Goal: Information Seeking & Learning: Learn about a topic

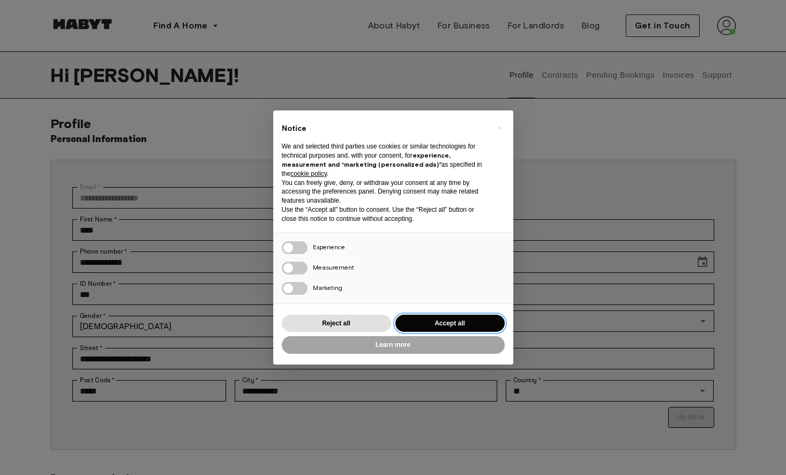
click at [439, 319] on button "Accept all" at bounding box center [449, 323] width 109 height 18
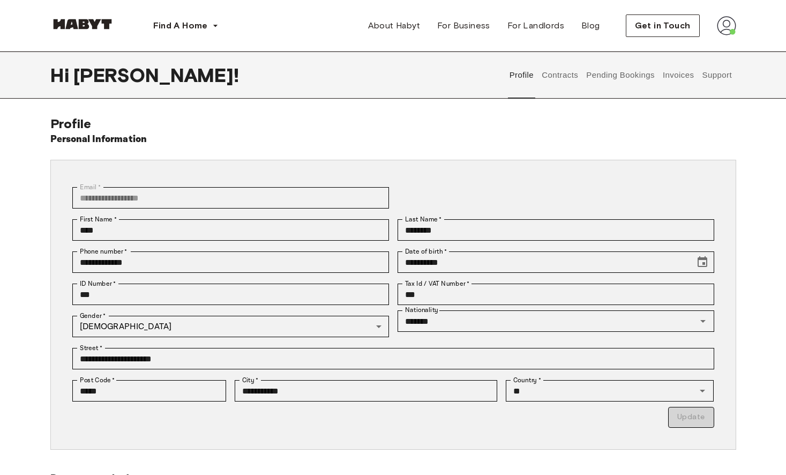
click at [563, 74] on button "Contracts" at bounding box center [560, 74] width 39 height 47
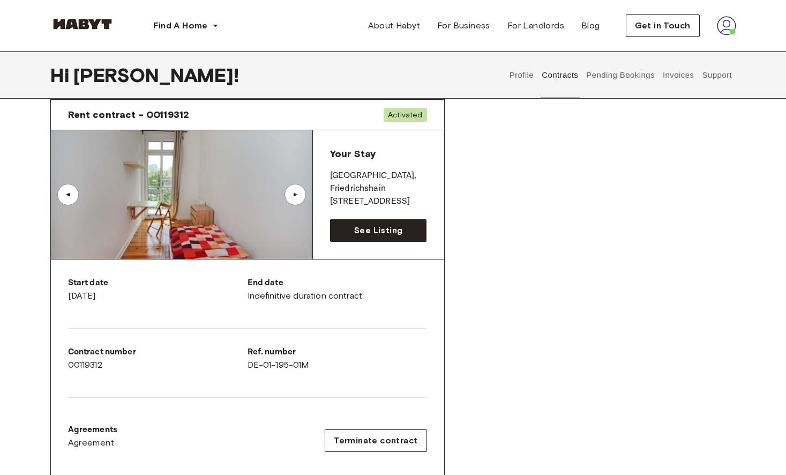
scroll to position [40, 0]
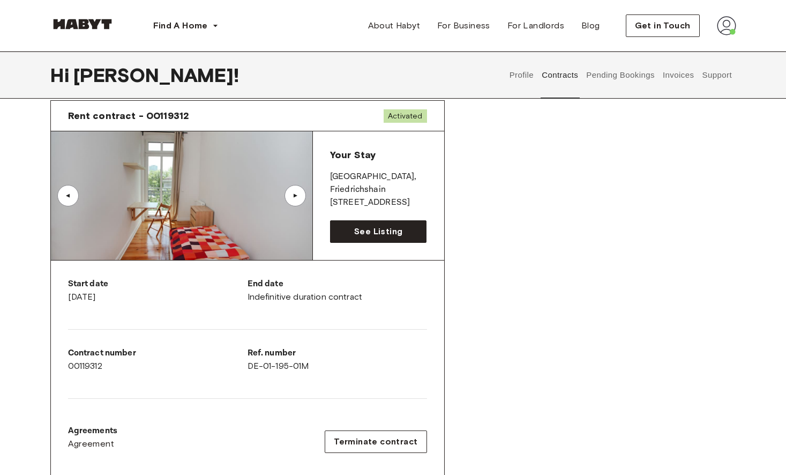
click at [294, 196] on div "▲" at bounding box center [295, 195] width 11 height 6
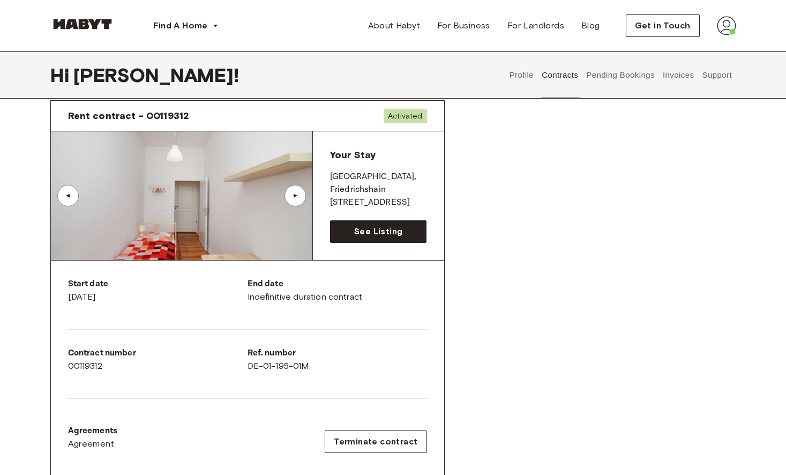
click at [294, 196] on div "▲" at bounding box center [295, 195] width 11 height 6
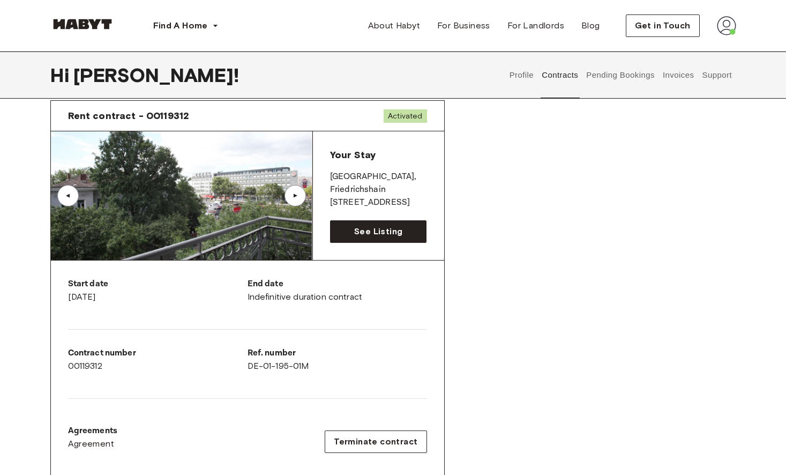
click at [295, 197] on div "▲" at bounding box center [295, 195] width 11 height 6
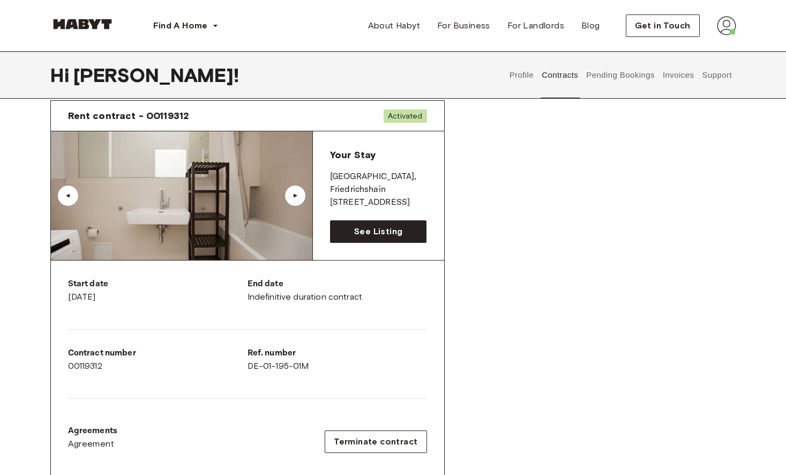
click at [295, 198] on div "▲" at bounding box center [295, 195] width 11 height 6
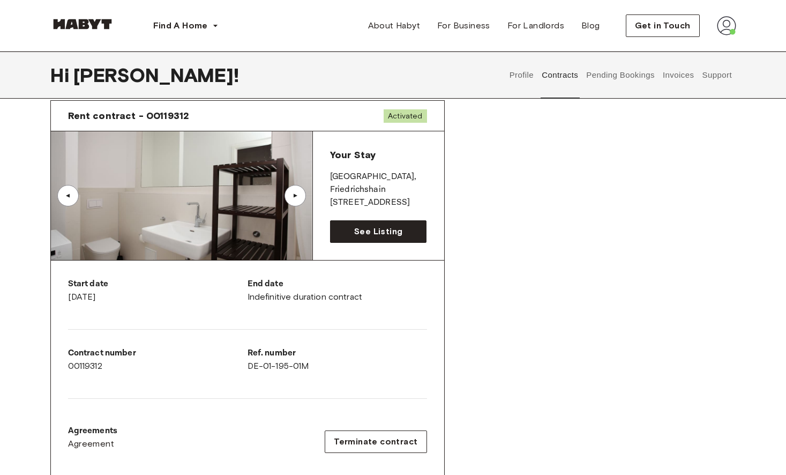
click at [295, 198] on div "▲" at bounding box center [295, 195] width 11 height 6
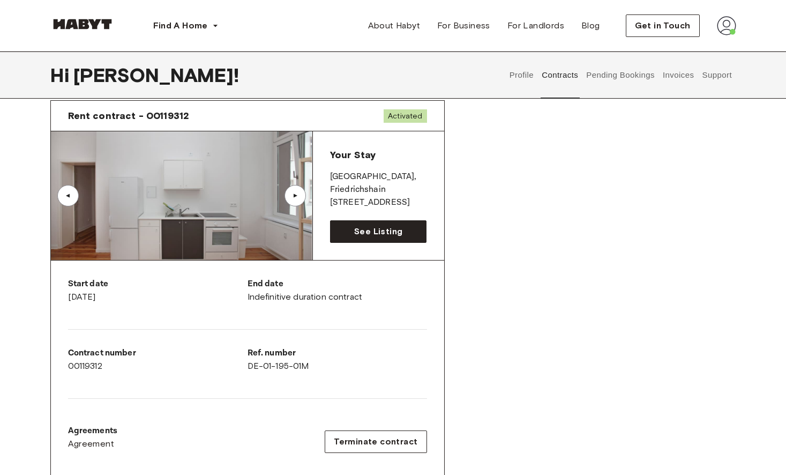
click at [295, 198] on div "▲" at bounding box center [295, 195] width 11 height 6
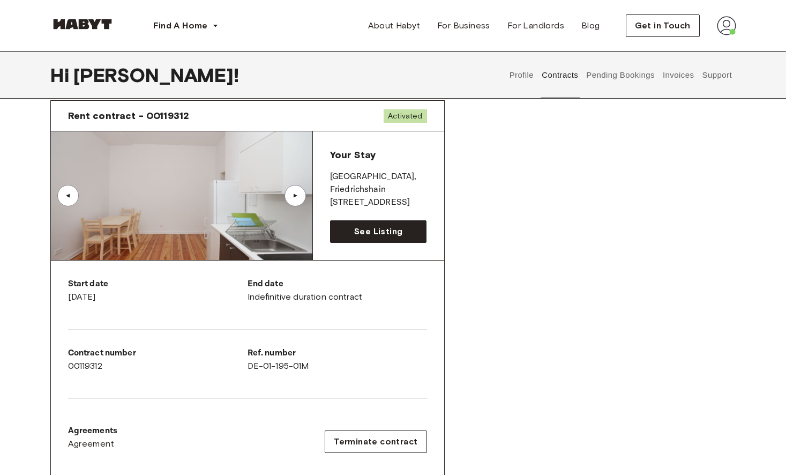
click at [296, 200] on div "▲" at bounding box center [294, 195] width 21 height 21
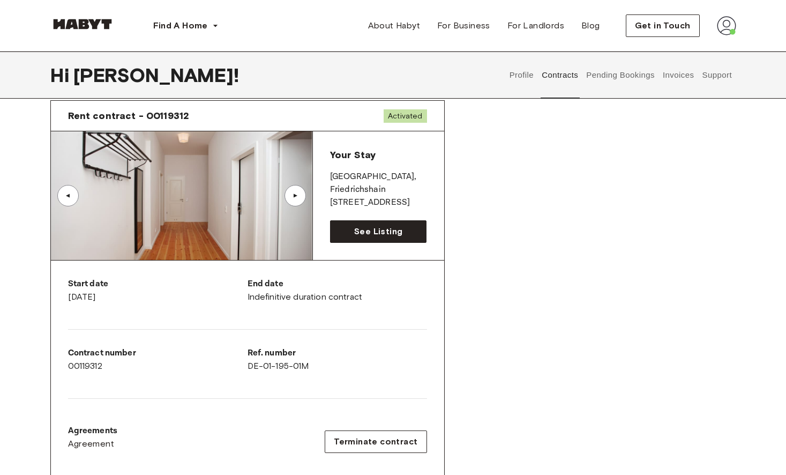
click at [297, 203] on div "▲" at bounding box center [294, 195] width 21 height 21
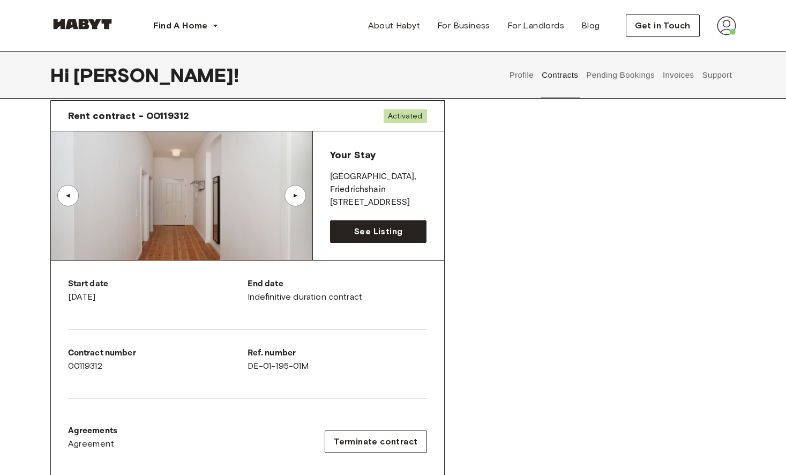
click at [297, 203] on div "▲" at bounding box center [294, 195] width 21 height 21
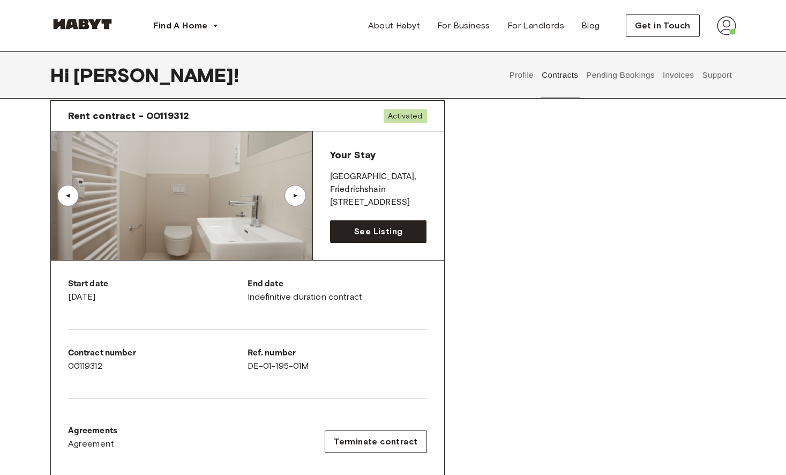
click at [297, 204] on div "▲" at bounding box center [294, 195] width 21 height 21
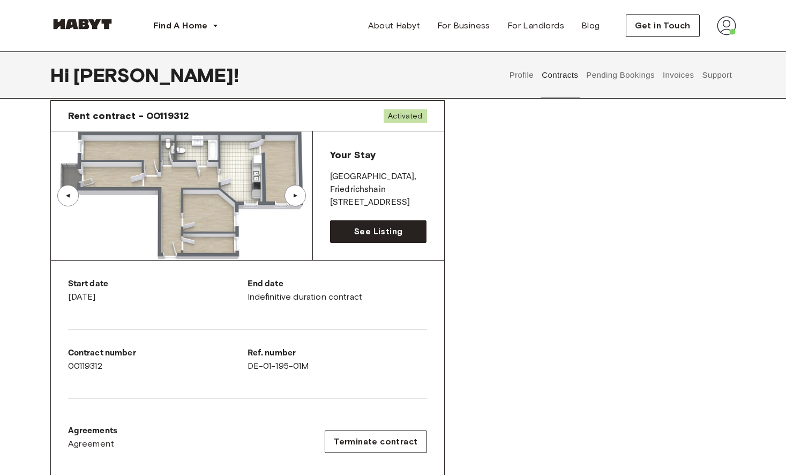
click at [69, 196] on div "▲" at bounding box center [68, 195] width 11 height 6
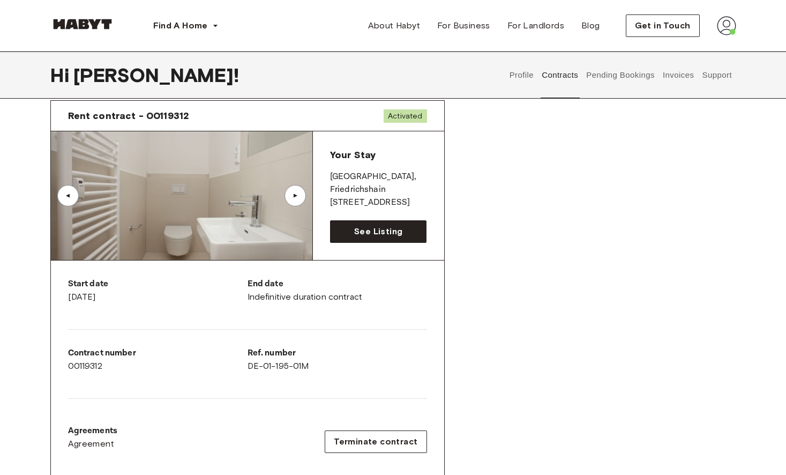
click at [297, 194] on div "▲" at bounding box center [295, 195] width 11 height 6
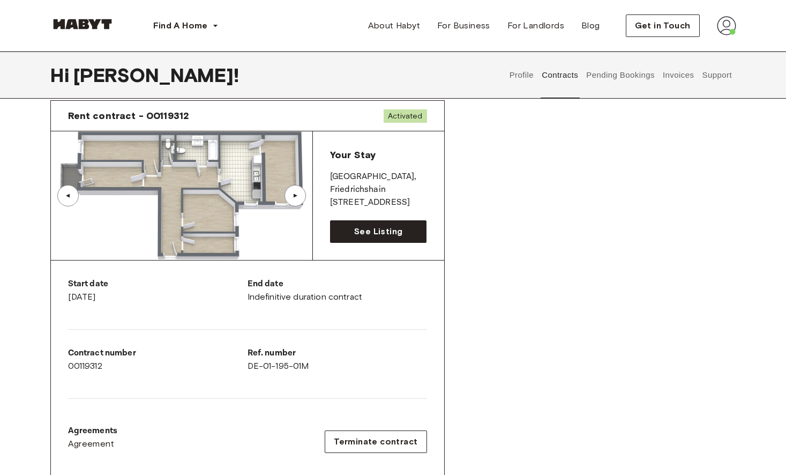
click at [297, 194] on div "▲" at bounding box center [295, 195] width 11 height 6
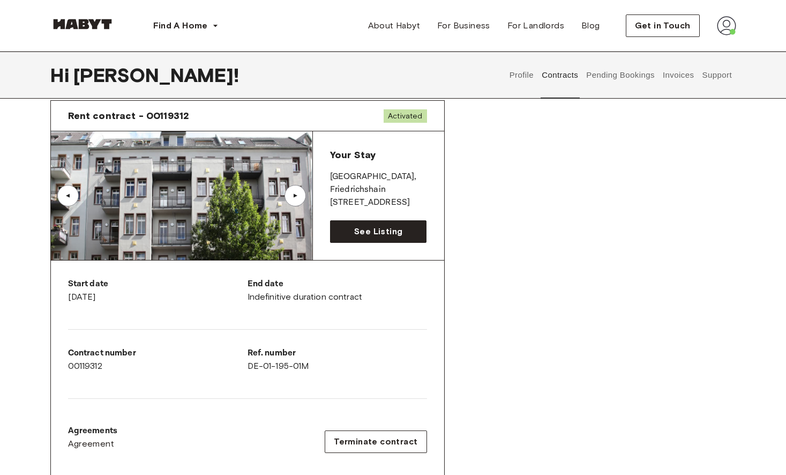
click at [297, 195] on div "▲" at bounding box center [295, 195] width 11 height 6
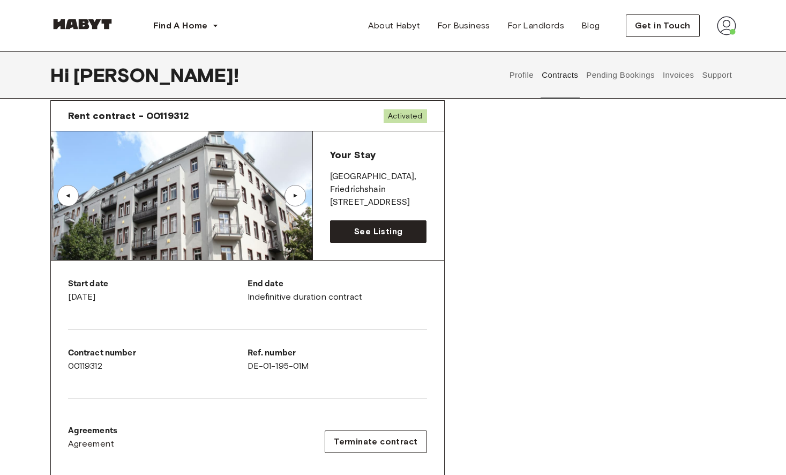
click at [297, 195] on div "▲" at bounding box center [295, 195] width 11 height 6
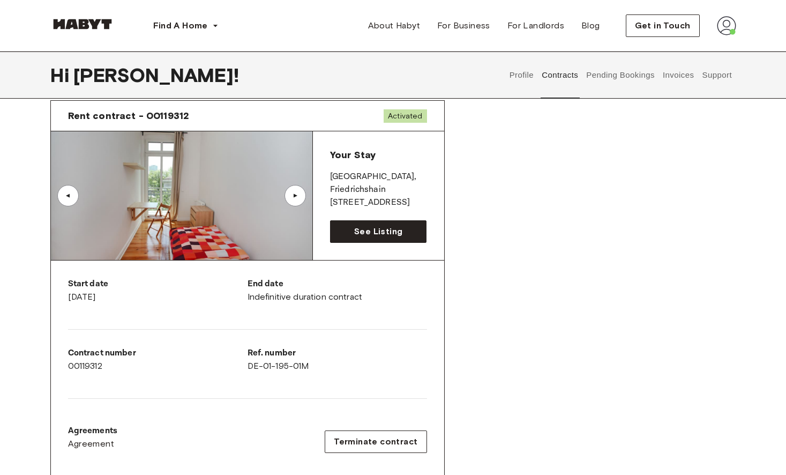
click at [297, 195] on div "▲" at bounding box center [295, 195] width 11 height 6
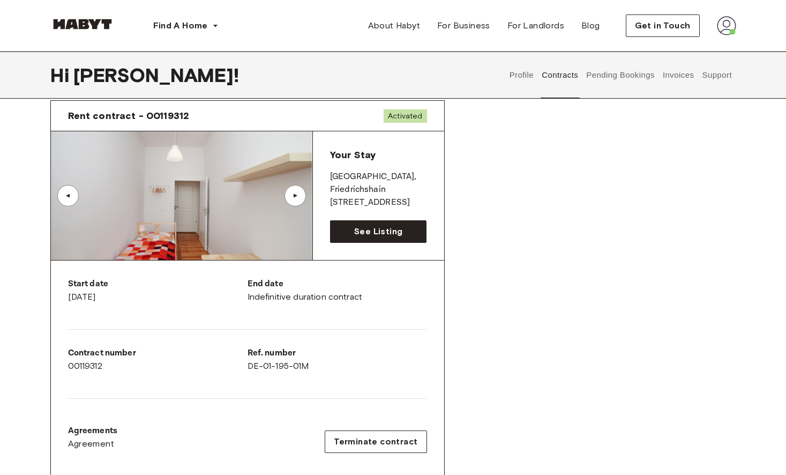
click at [299, 194] on div "▲" at bounding box center [295, 195] width 11 height 6
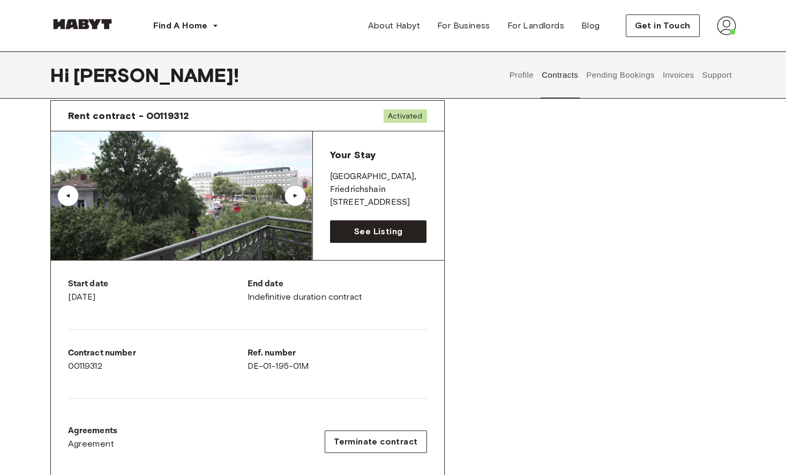
click at [299, 194] on div "▲" at bounding box center [295, 195] width 11 height 6
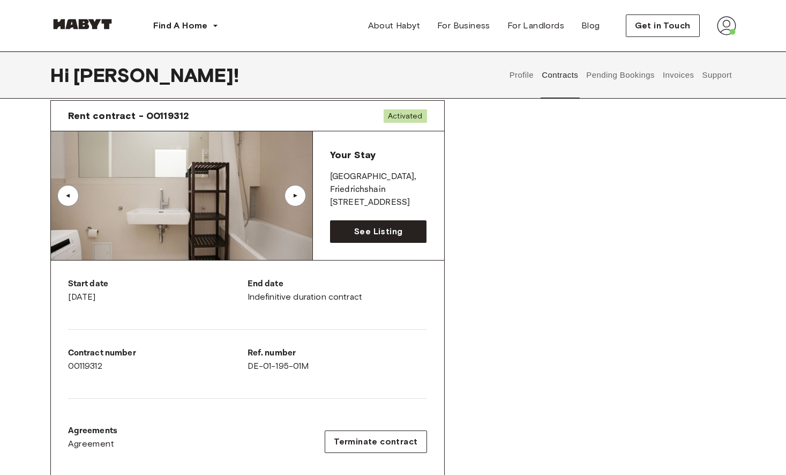
click at [299, 194] on div "▲" at bounding box center [295, 195] width 11 height 6
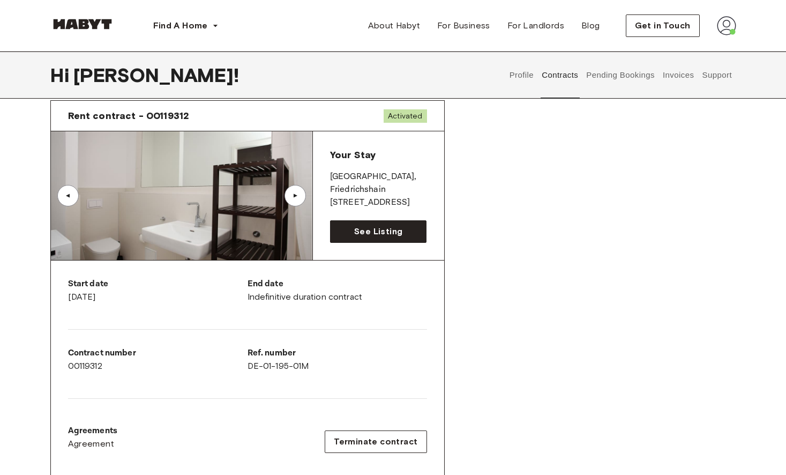
click at [299, 194] on div "▲" at bounding box center [295, 195] width 11 height 6
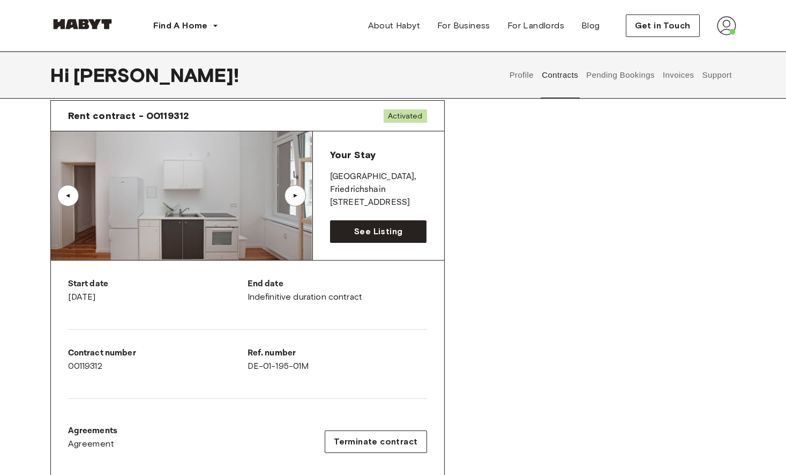
click at [299, 194] on div "▲" at bounding box center [295, 195] width 11 height 6
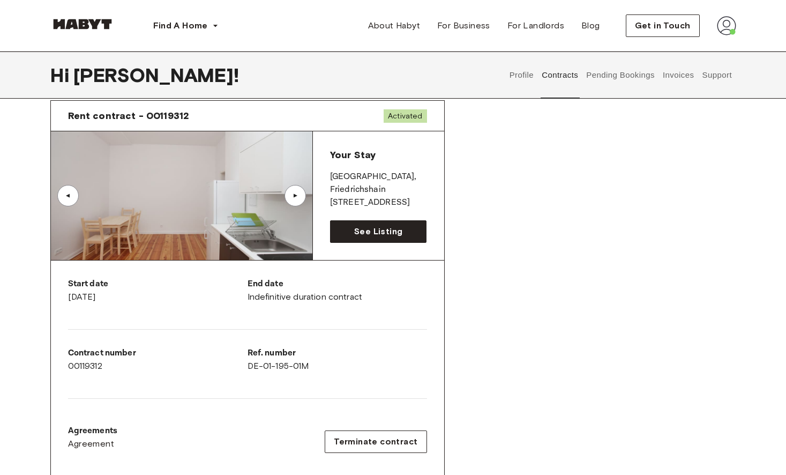
click at [299, 196] on div "▲" at bounding box center [295, 195] width 11 height 6
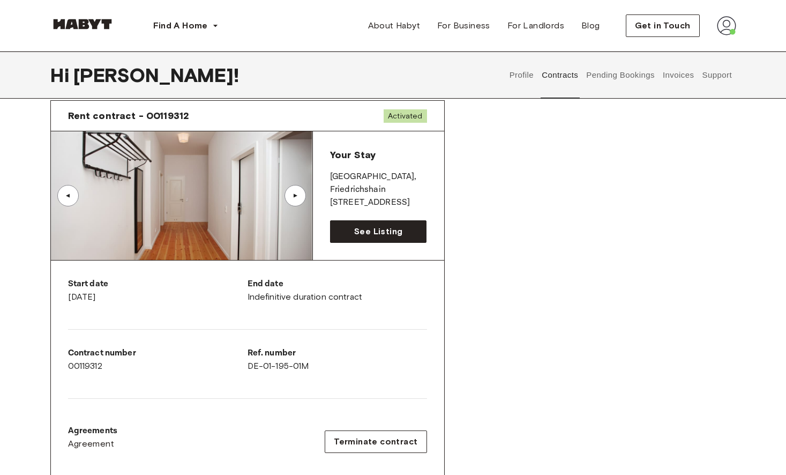
click at [299, 196] on div "▲" at bounding box center [295, 195] width 11 height 6
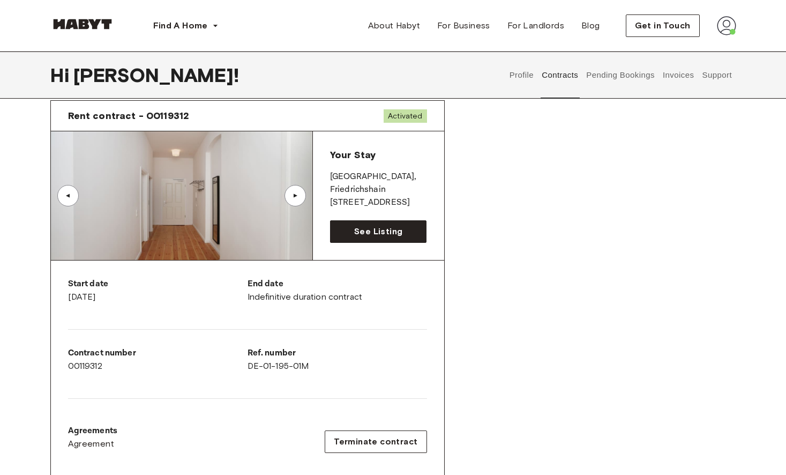
click at [299, 197] on div "▲" at bounding box center [295, 195] width 11 height 6
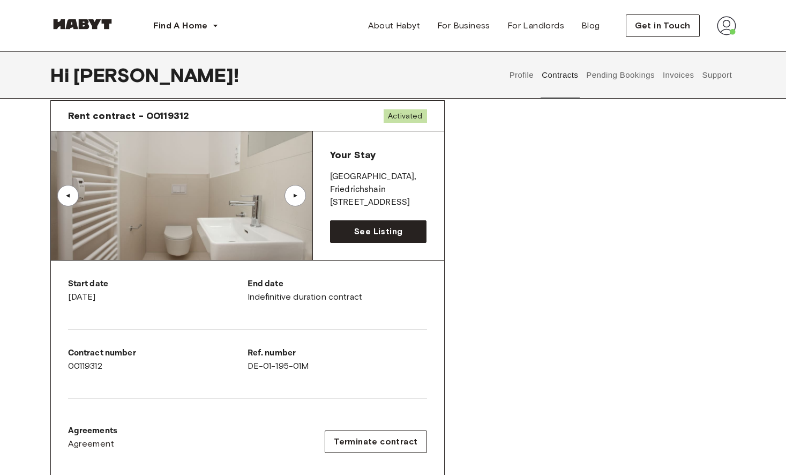
click at [299, 197] on div "▲" at bounding box center [295, 195] width 11 height 6
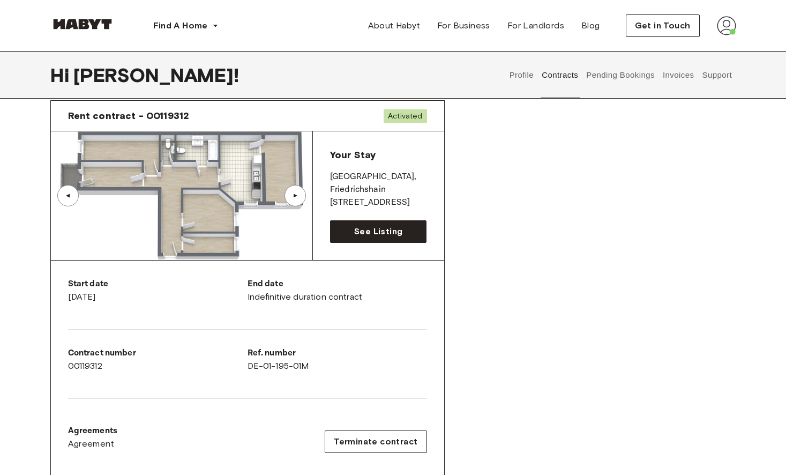
click at [299, 197] on div "▲" at bounding box center [295, 195] width 11 height 6
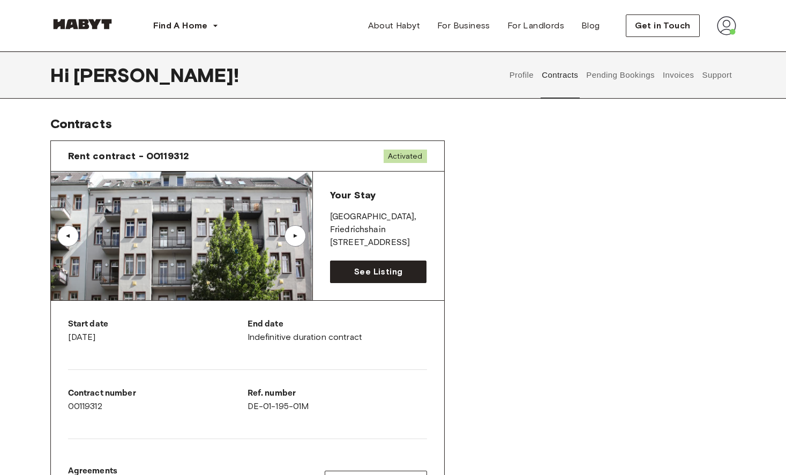
scroll to position [0, 0]
click at [613, 76] on button "Pending Bookings" at bounding box center [620, 74] width 71 height 47
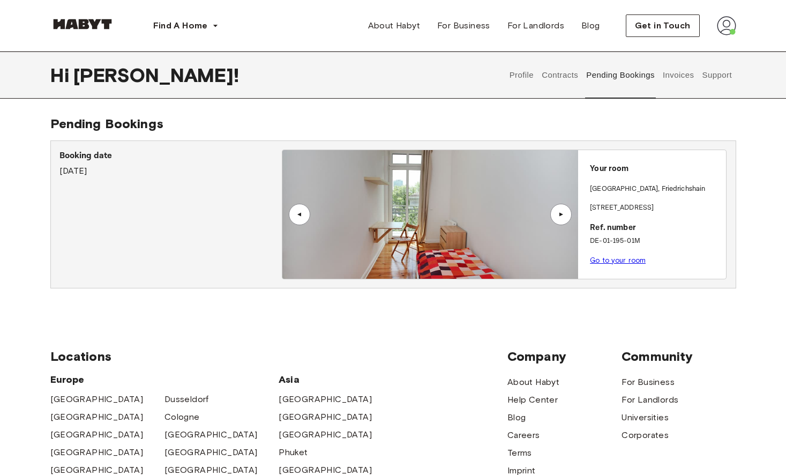
click at [679, 77] on button "Invoices" at bounding box center [678, 74] width 34 height 47
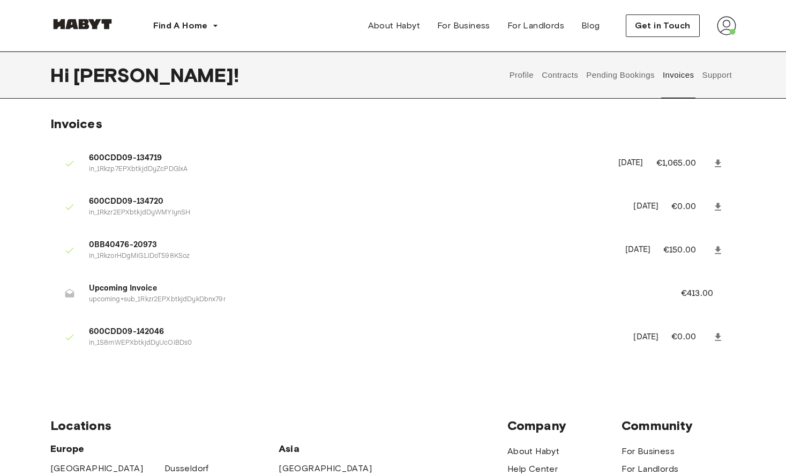
click at [717, 77] on button "Support" at bounding box center [717, 74] width 33 height 47
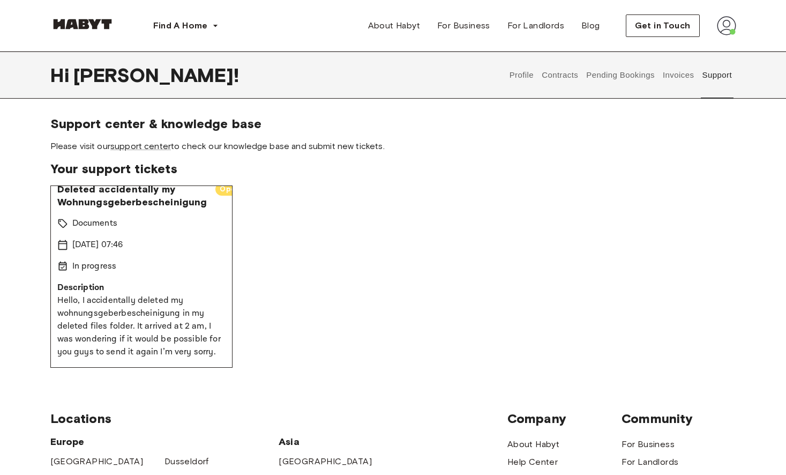
click at [631, 73] on button "Pending Bookings" at bounding box center [620, 74] width 71 height 47
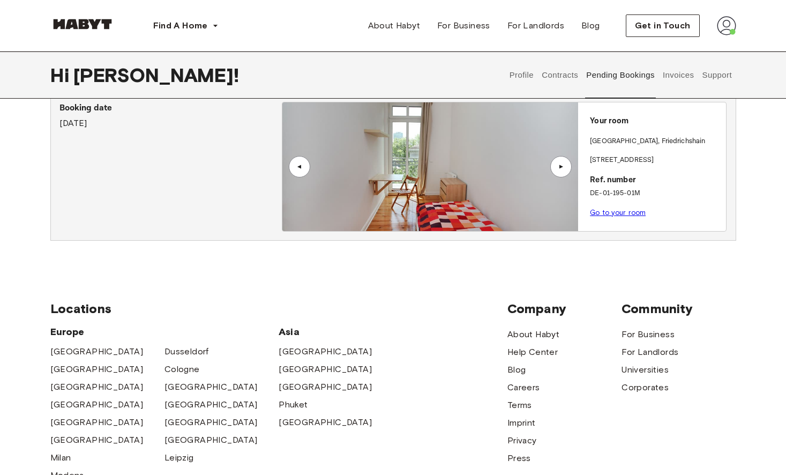
scroll to position [59, 0]
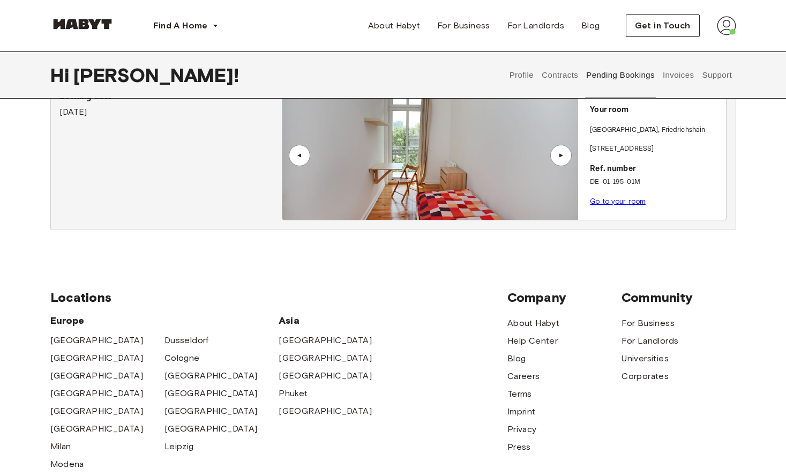
click at [619, 200] on link "Go to your room" at bounding box center [618, 201] width 56 height 8
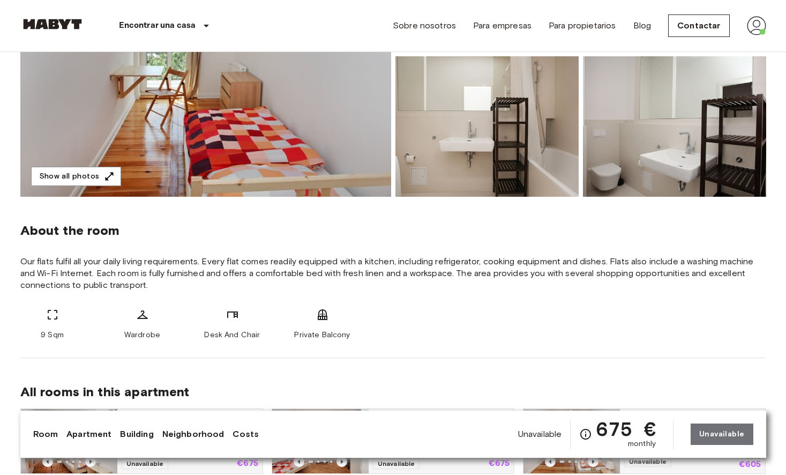
scroll to position [222, 0]
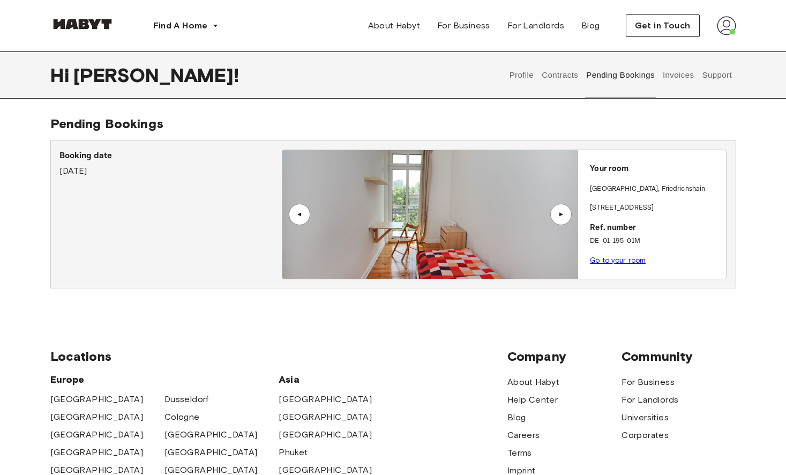
click at [558, 220] on div "▲" at bounding box center [560, 214] width 21 height 21
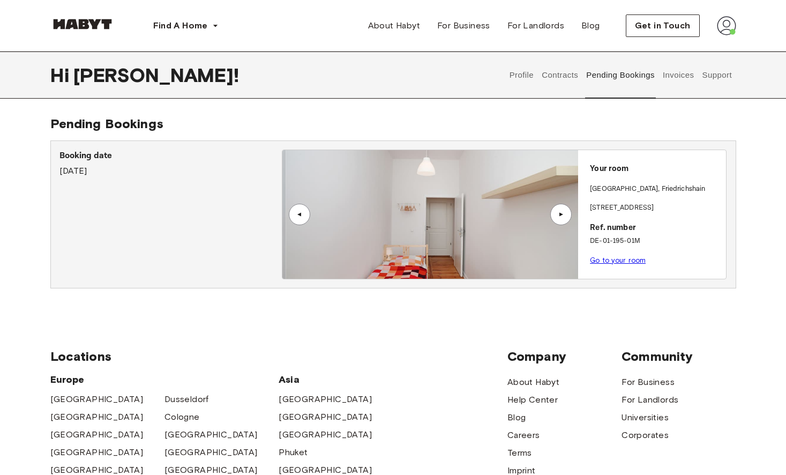
click at [558, 220] on div "▲" at bounding box center [560, 214] width 21 height 21
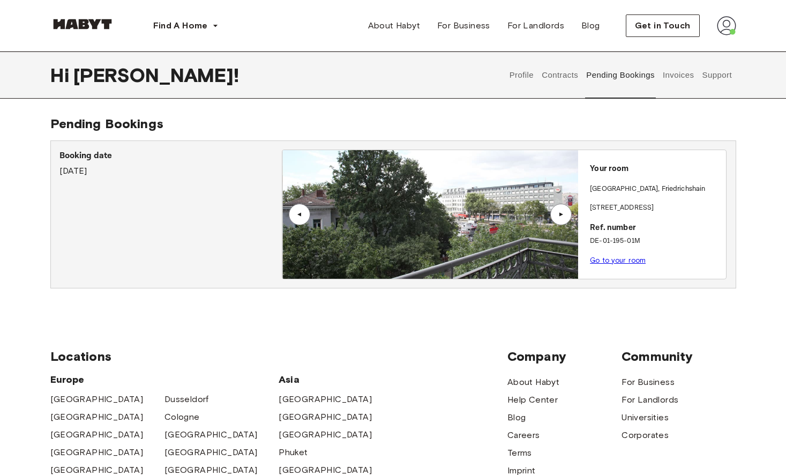
click at [558, 220] on div "▲" at bounding box center [560, 214] width 21 height 21
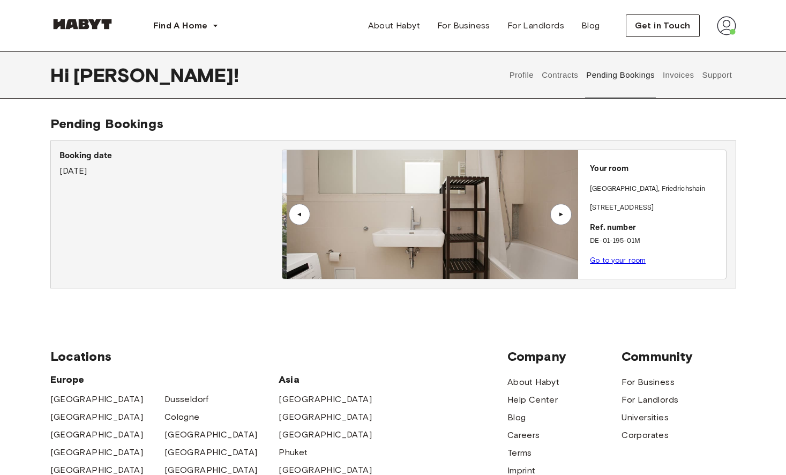
click at [558, 220] on div "▲" at bounding box center [560, 214] width 21 height 21
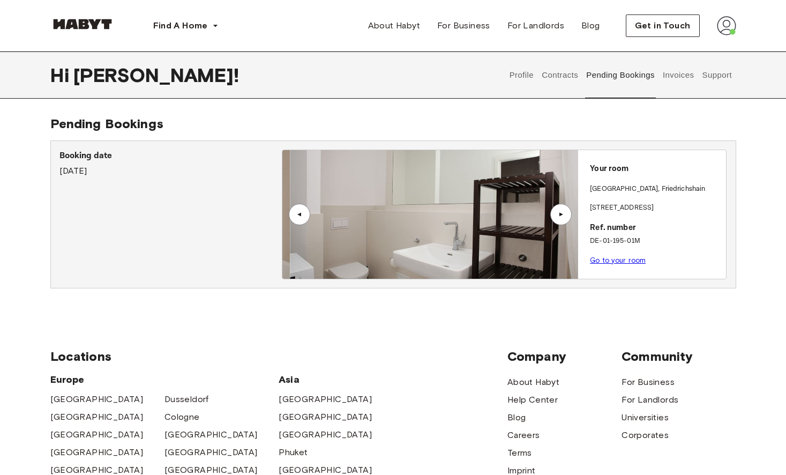
click at [558, 220] on div "▲" at bounding box center [560, 214] width 21 height 21
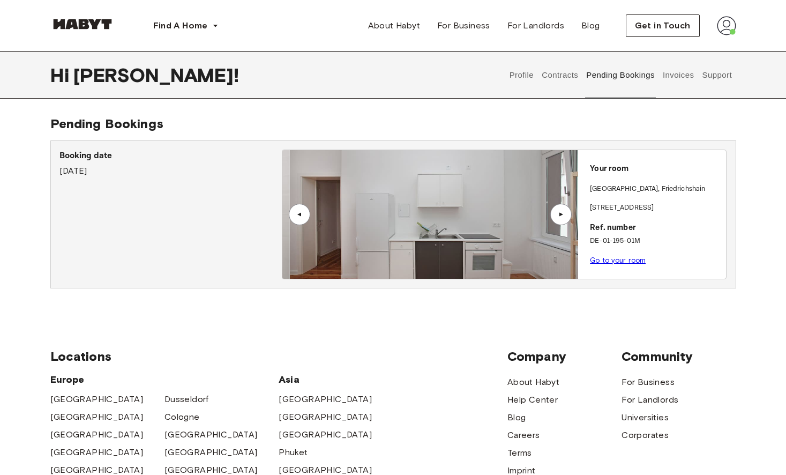
click at [558, 220] on div "▲" at bounding box center [560, 214] width 21 height 21
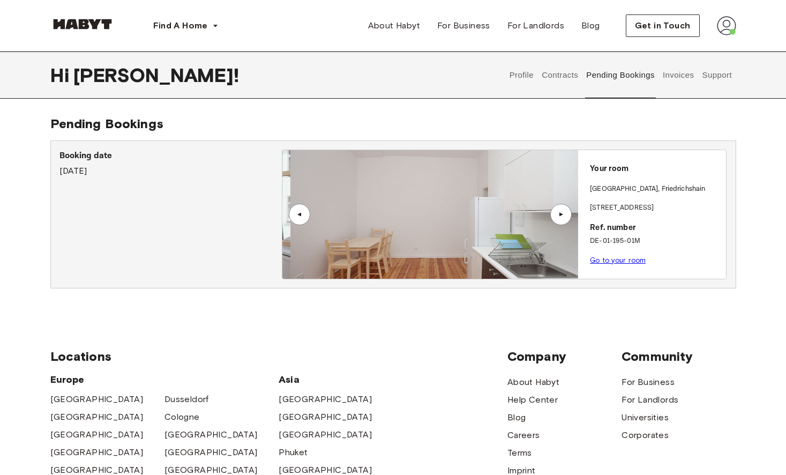
click at [558, 220] on div "▲" at bounding box center [560, 214] width 21 height 21
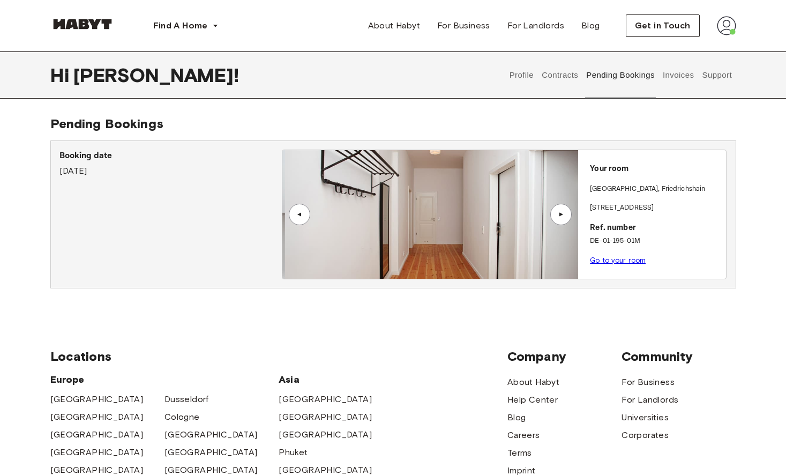
click at [558, 220] on div "▲" at bounding box center [560, 214] width 21 height 21
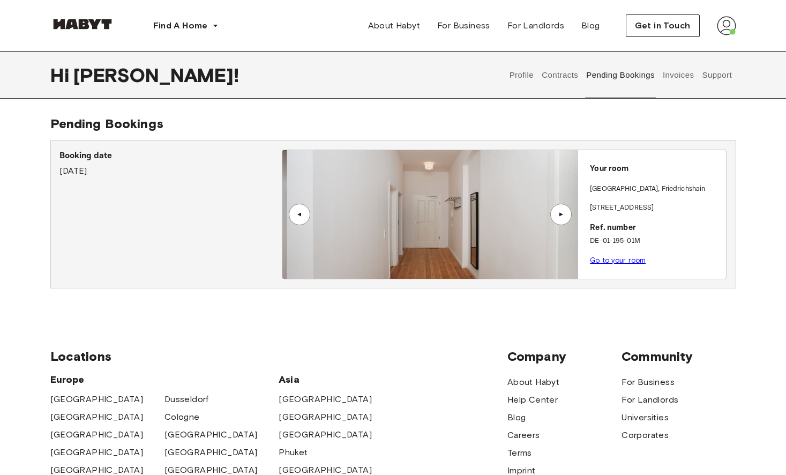
click at [558, 220] on div "▲" at bounding box center [560, 214] width 21 height 21
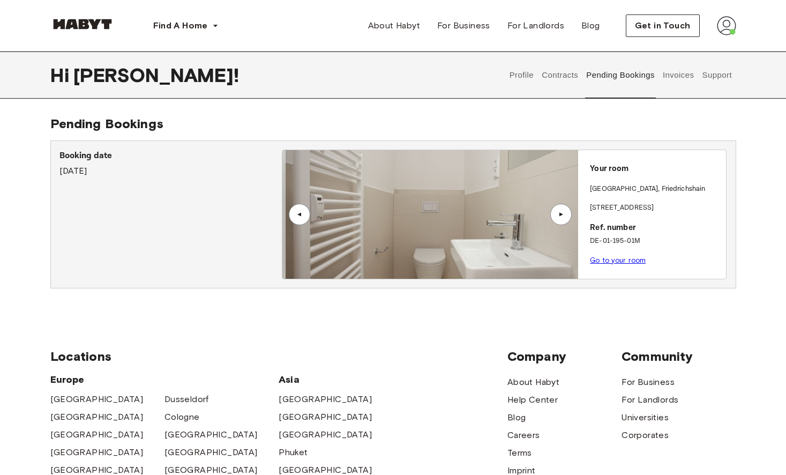
click at [558, 220] on div "▲" at bounding box center [560, 214] width 21 height 21
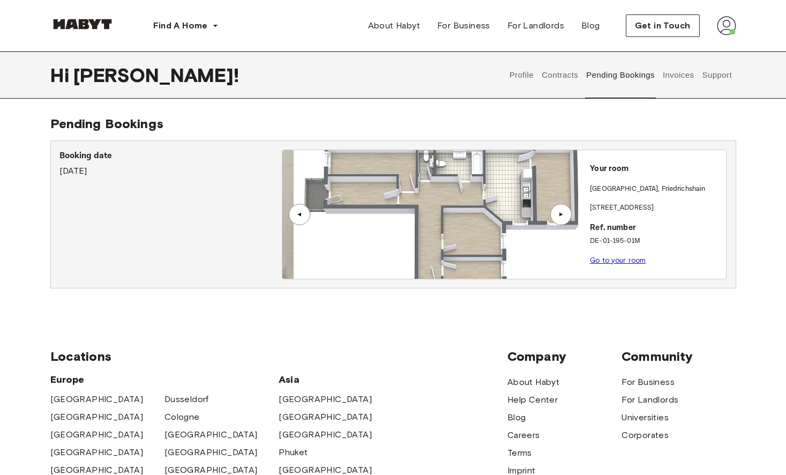
click at [558, 220] on div "▲" at bounding box center [560, 214] width 21 height 21
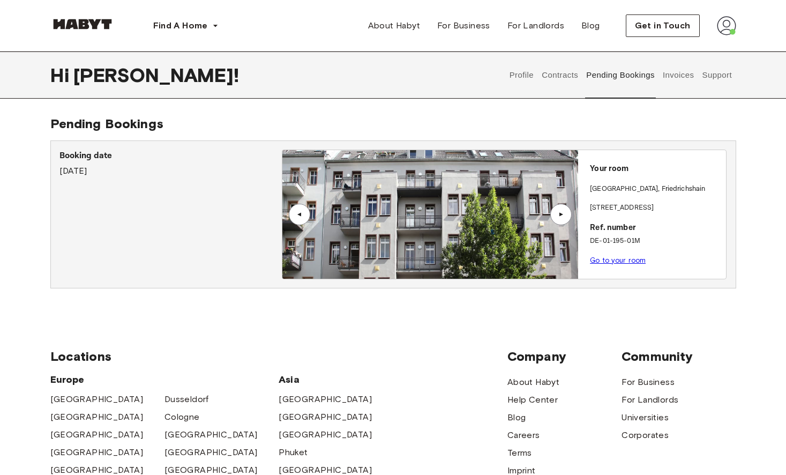
click at [306, 215] on div "▲" at bounding box center [299, 214] width 21 height 21
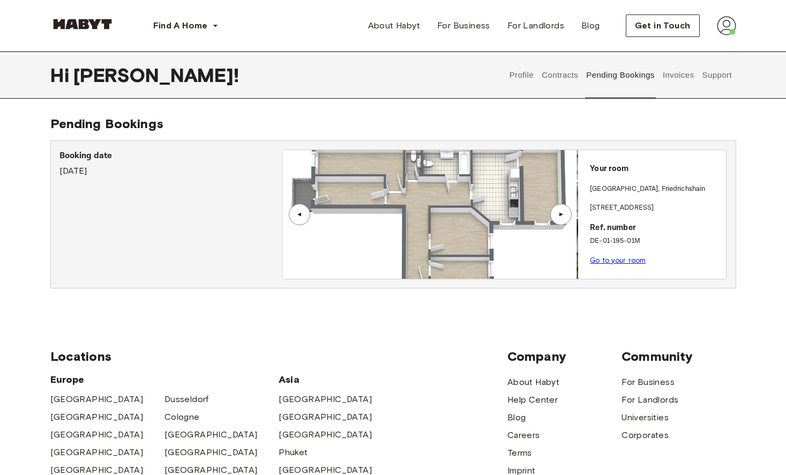
click at [404, 233] on img at bounding box center [429, 214] width 296 height 129
click at [421, 229] on img at bounding box center [430, 214] width 296 height 129
click at [725, 28] on img at bounding box center [726, 25] width 19 height 19
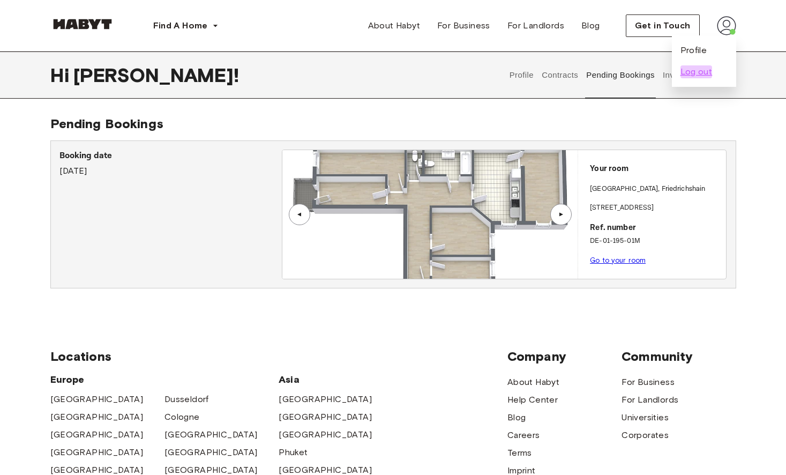
click at [691, 74] on span "Log out" at bounding box center [696, 71] width 32 height 13
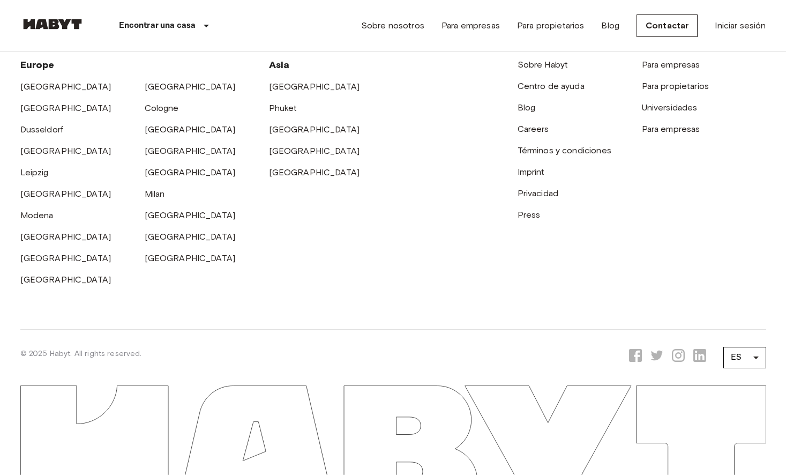
scroll to position [2884, 0]
click at [532, 84] on link "Centro de ayuda" at bounding box center [551, 86] width 67 height 10
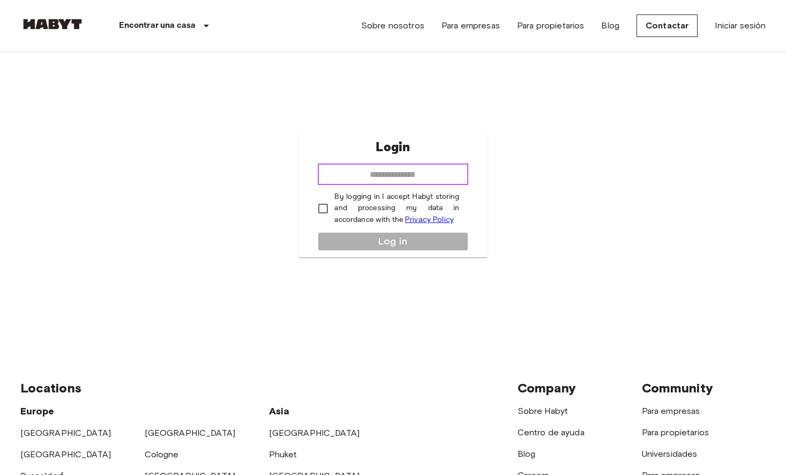
drag, startPoint x: 419, startPoint y: 173, endPoint x: 181, endPoint y: 166, distance: 239.0
click at [181, 166] on div "Login ​ By logging in I accept Habyt storing and processing my data in accordan…" at bounding box center [393, 194] width 746 height 285
type input "**********"
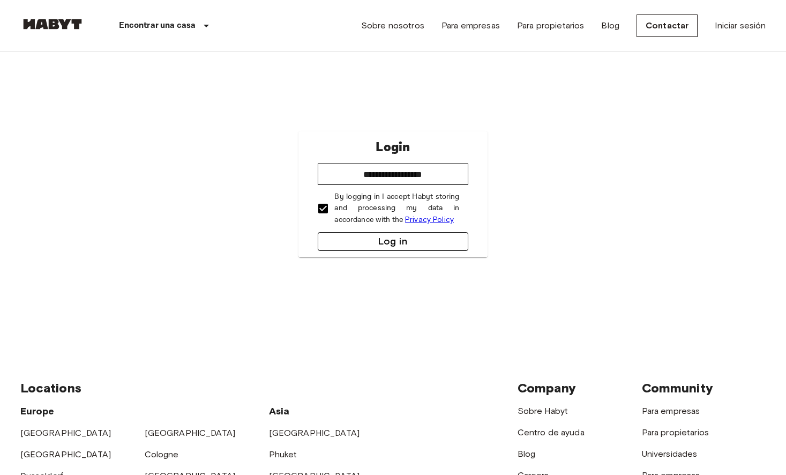
click at [399, 246] on button "Log in" at bounding box center [393, 241] width 150 height 19
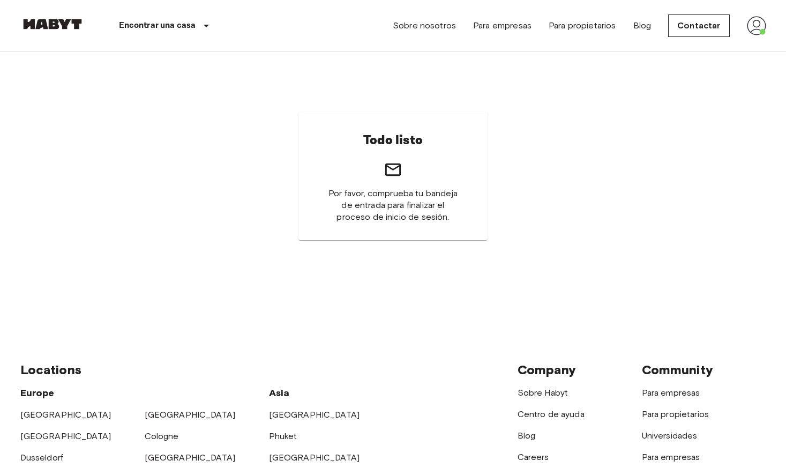
scroll to position [16, 0]
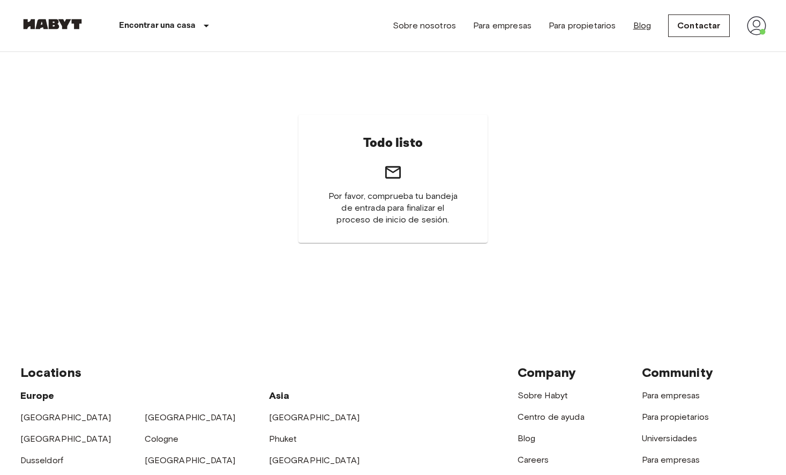
click at [642, 29] on link "Blog" at bounding box center [642, 25] width 18 height 13
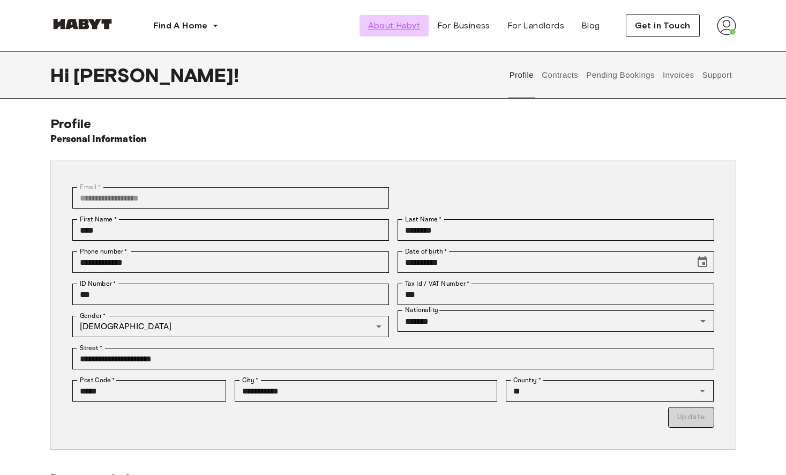
click at [398, 26] on span "About Habyt" at bounding box center [394, 25] width 52 height 13
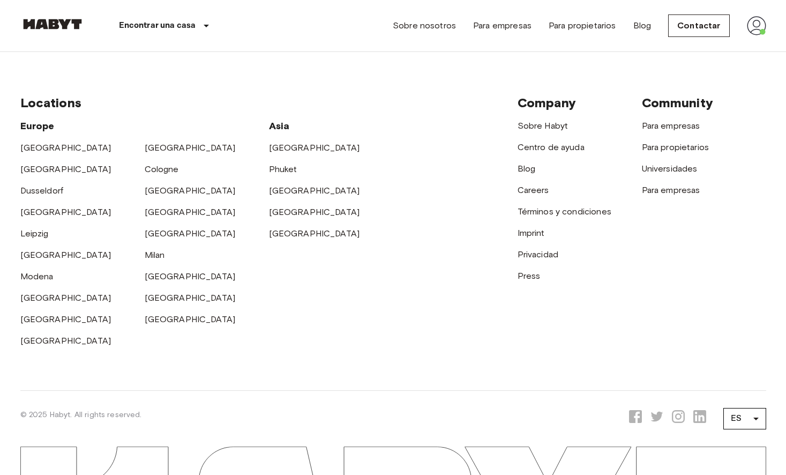
scroll to position [3451, 0]
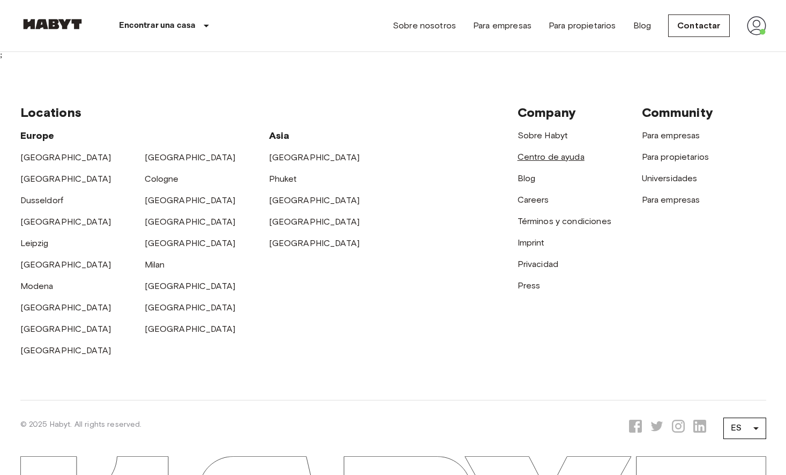
click at [548, 152] on link "Centro de ayuda" at bounding box center [551, 157] width 67 height 10
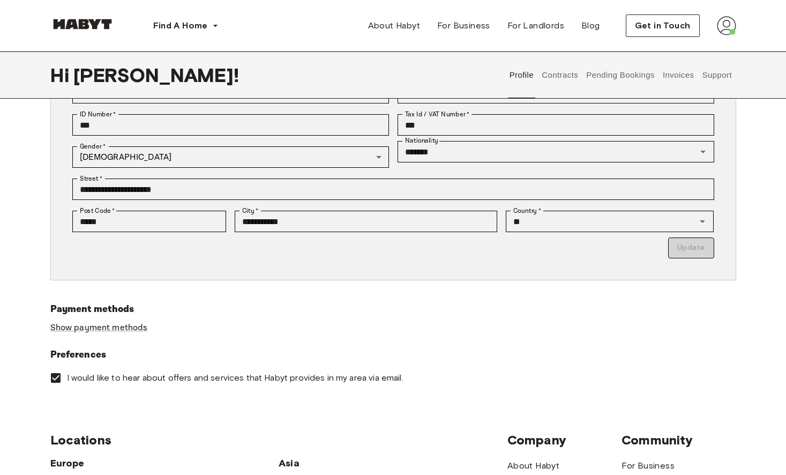
scroll to position [176, 0]
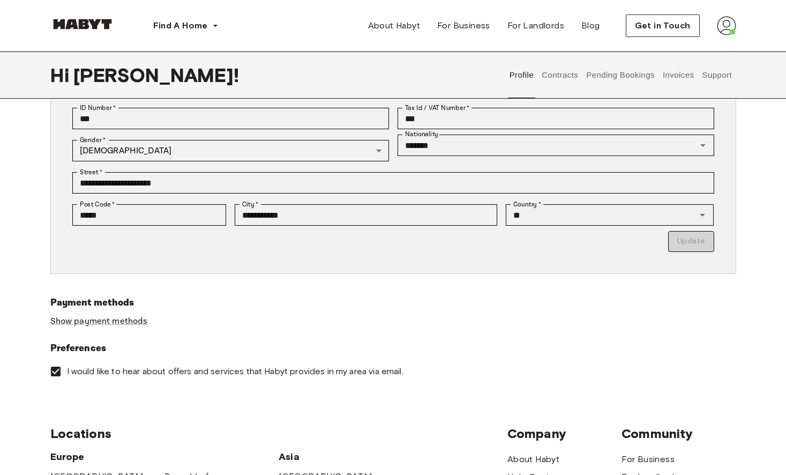
click at [723, 76] on button "Support" at bounding box center [717, 74] width 33 height 47
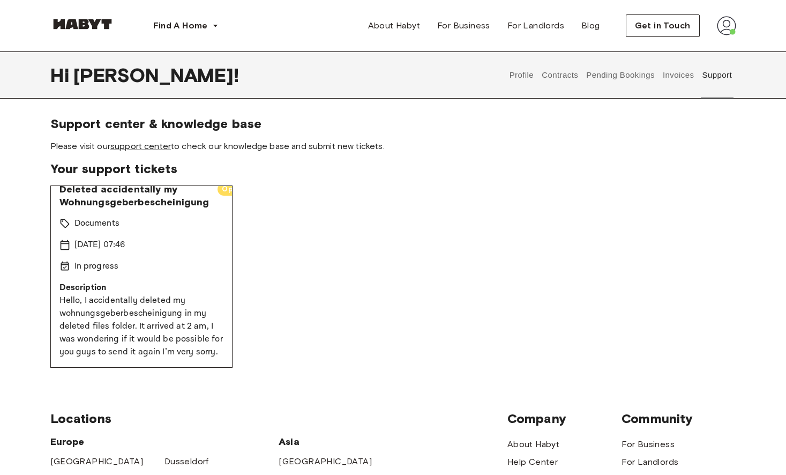
click at [133, 147] on link "support center" at bounding box center [140, 146] width 61 height 10
click at [521, 73] on button "Profile" at bounding box center [521, 74] width 27 height 47
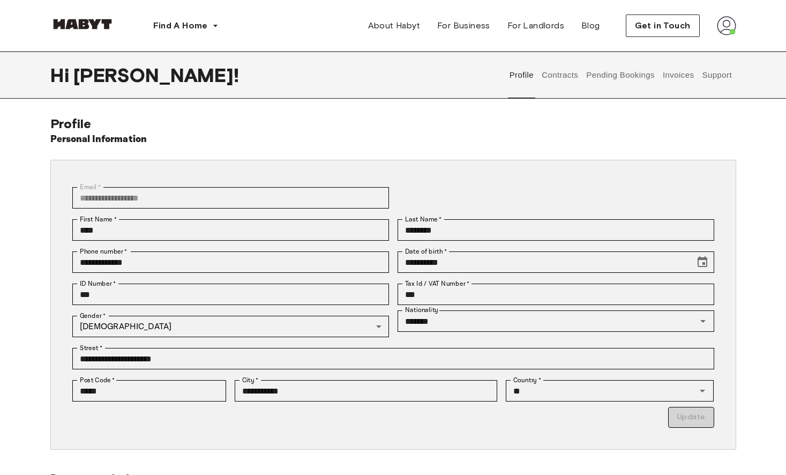
click at [557, 74] on button "Contracts" at bounding box center [560, 74] width 39 height 47
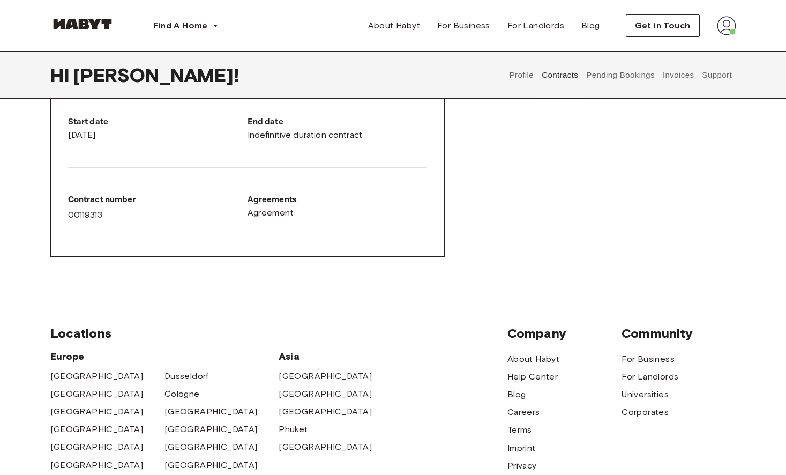
scroll to position [589, 0]
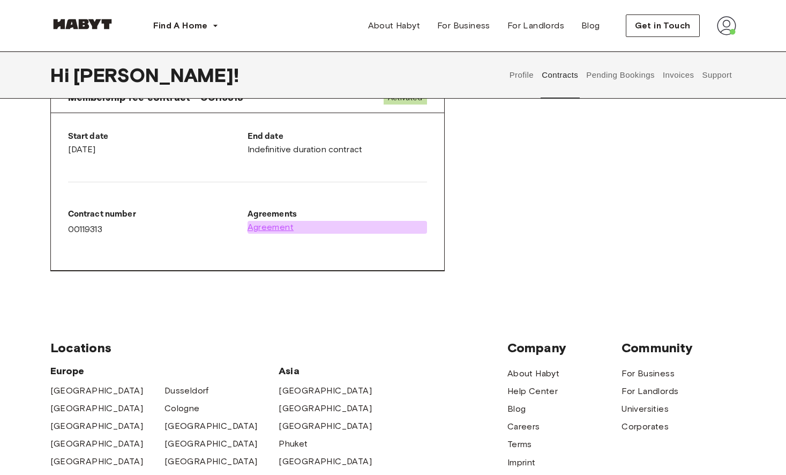
click at [260, 225] on span "Agreement" at bounding box center [271, 227] width 47 height 13
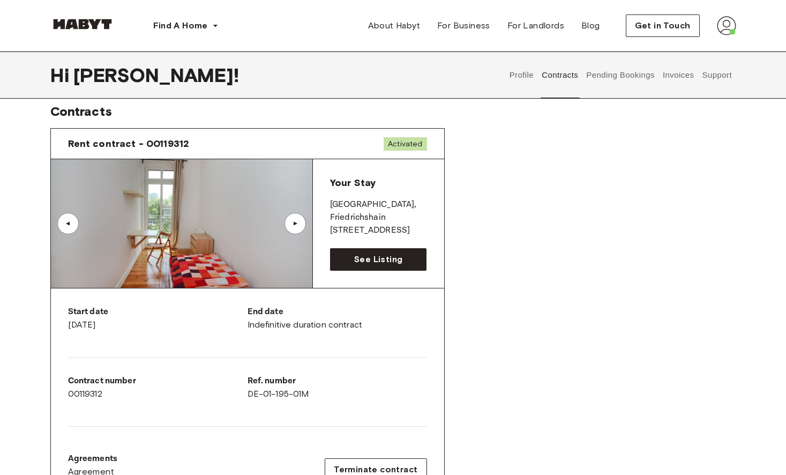
scroll to position [9, 0]
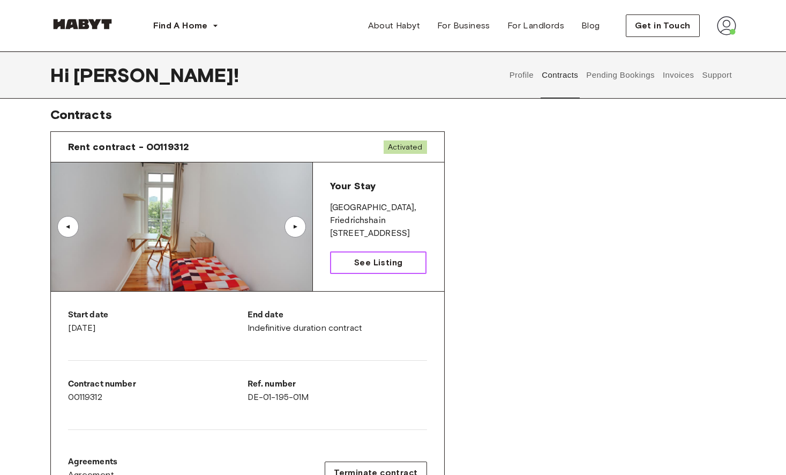
click at [358, 266] on span "See Listing" at bounding box center [378, 262] width 48 height 13
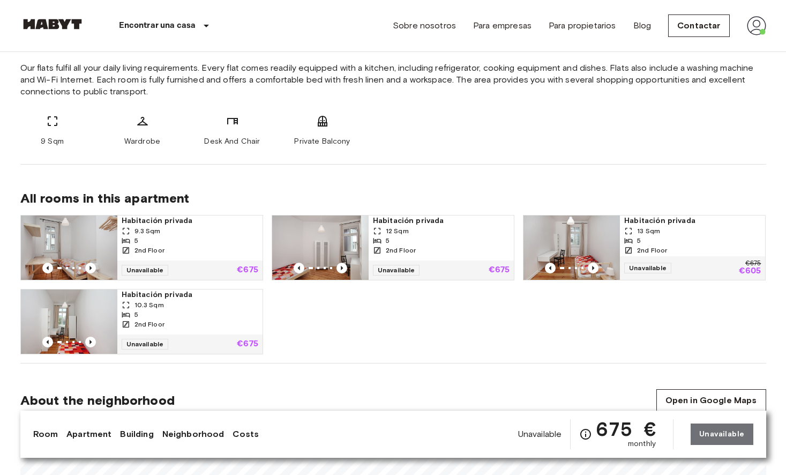
scroll to position [420, 0]
click at [191, 232] on div "9.3 Sqm" at bounding box center [190, 231] width 137 height 10
click at [325, 231] on img at bounding box center [320, 247] width 96 height 64
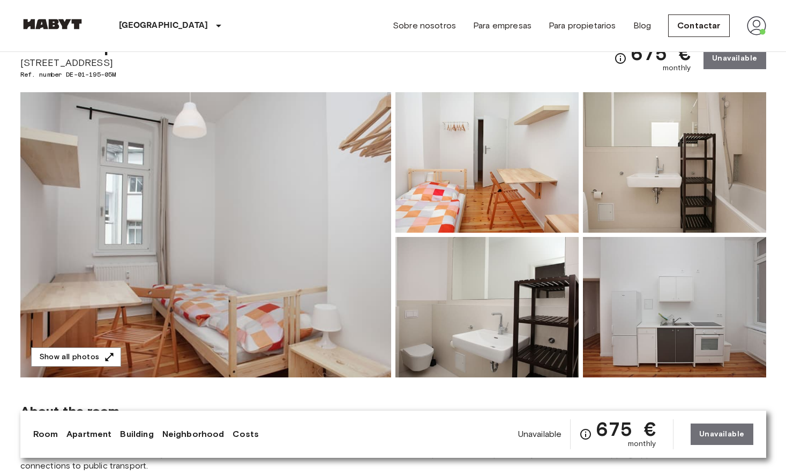
scroll to position [45, 0]
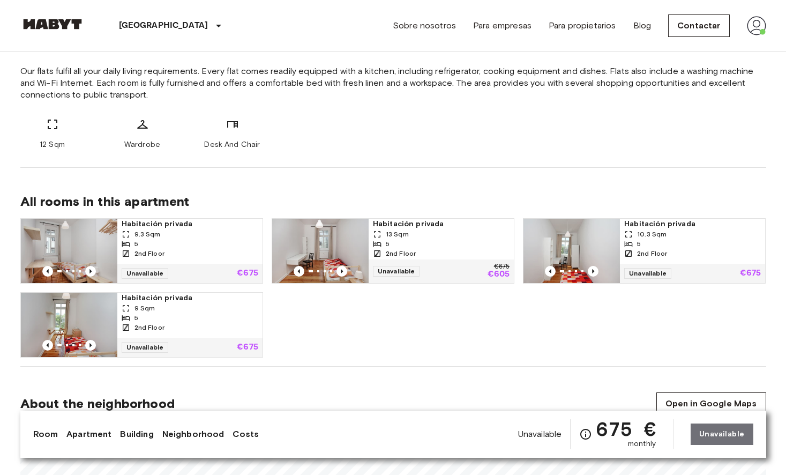
scroll to position [424, 0]
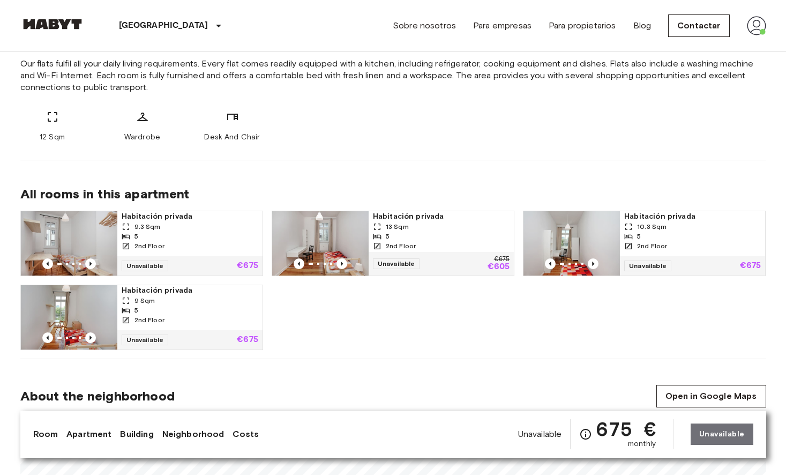
click at [69, 321] on img at bounding box center [69, 317] width 96 height 64
click at [564, 251] on img at bounding box center [571, 243] width 96 height 64
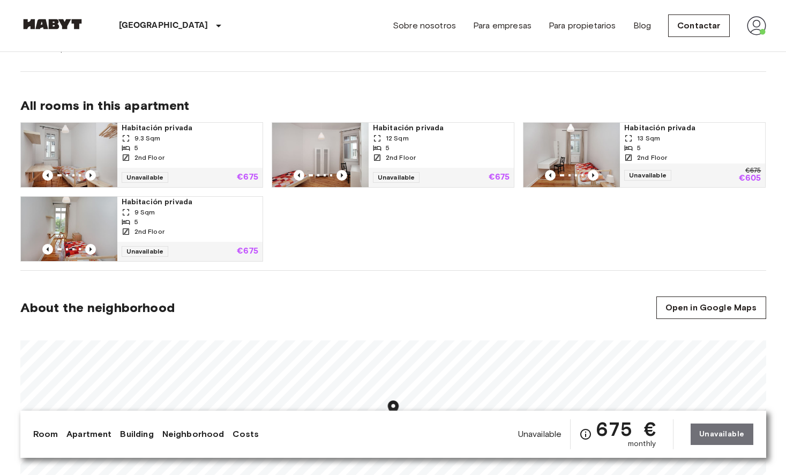
scroll to position [509, 0]
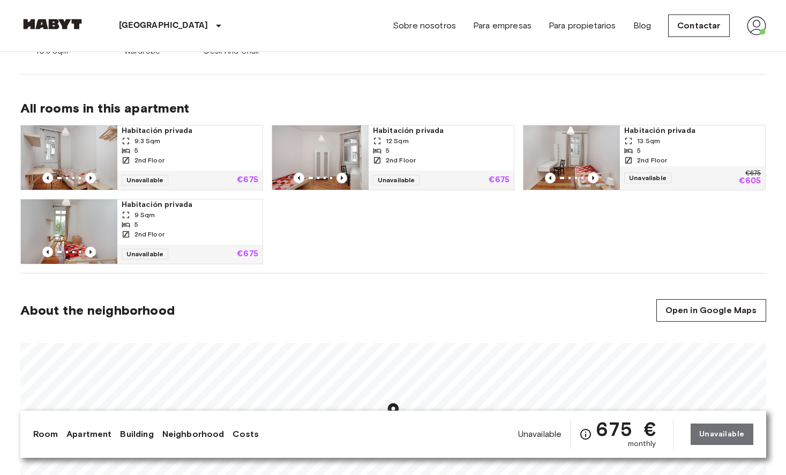
click at [557, 165] on img at bounding box center [571, 157] width 96 height 64
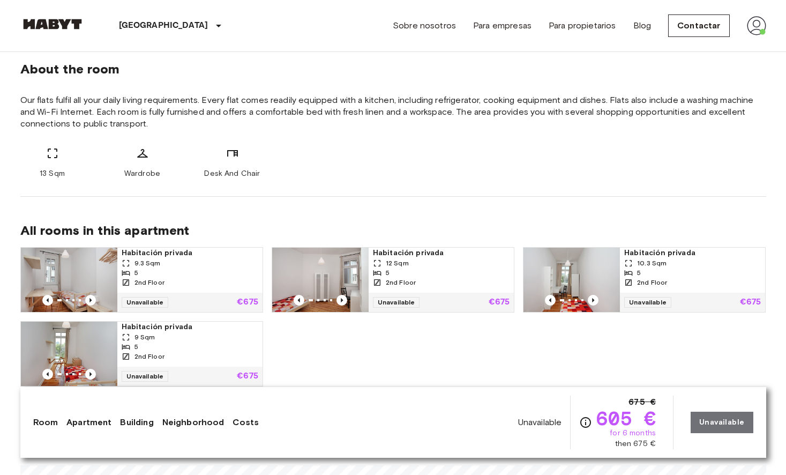
scroll to position [407, 0]
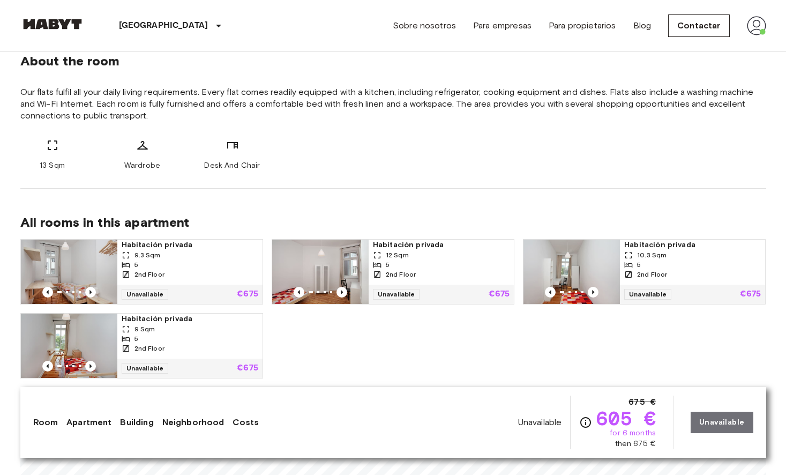
click at [222, 351] on div "2nd Floor" at bounding box center [190, 348] width 137 height 10
click at [340, 337] on div "Habitación privada 9.3 Sqm 5 2nd Floor Unavailable €675 Habitación privada 12 S…" at bounding box center [389, 304] width 754 height 148
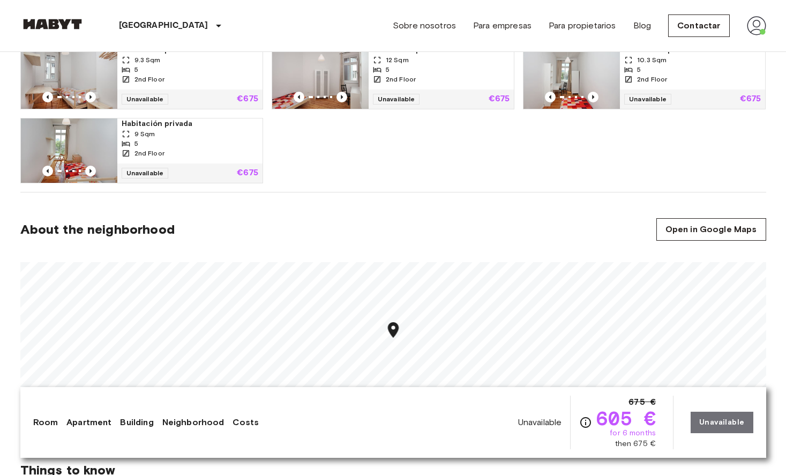
scroll to position [612, 0]
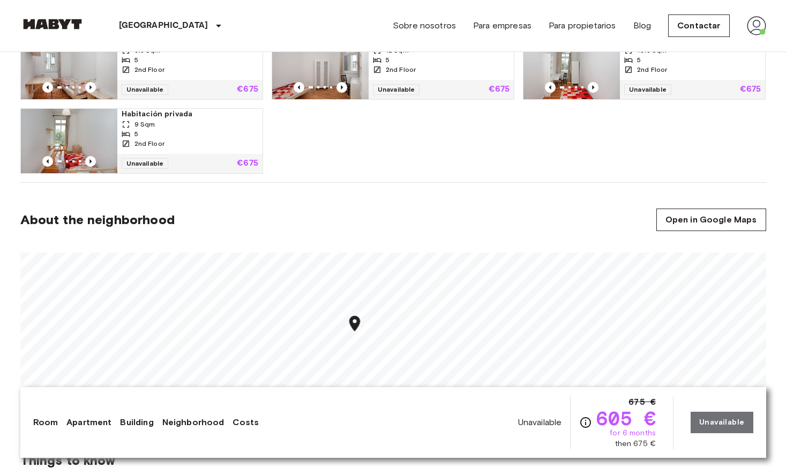
click at [256, 419] on link "Costs" at bounding box center [246, 422] width 26 height 13
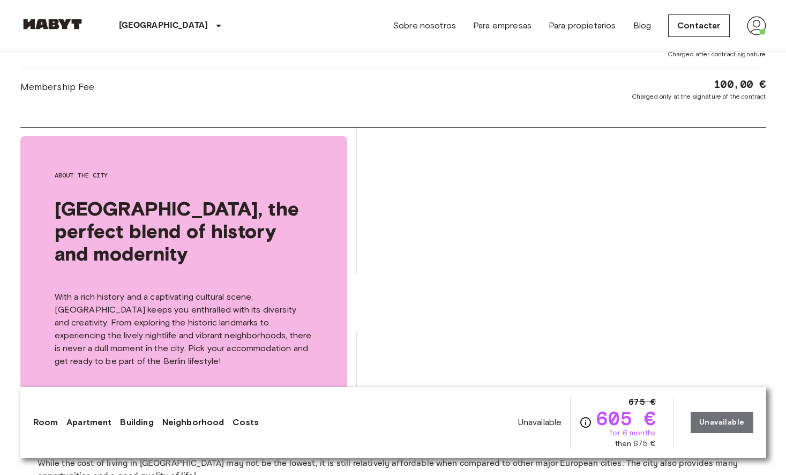
scroll to position [1350, 0]
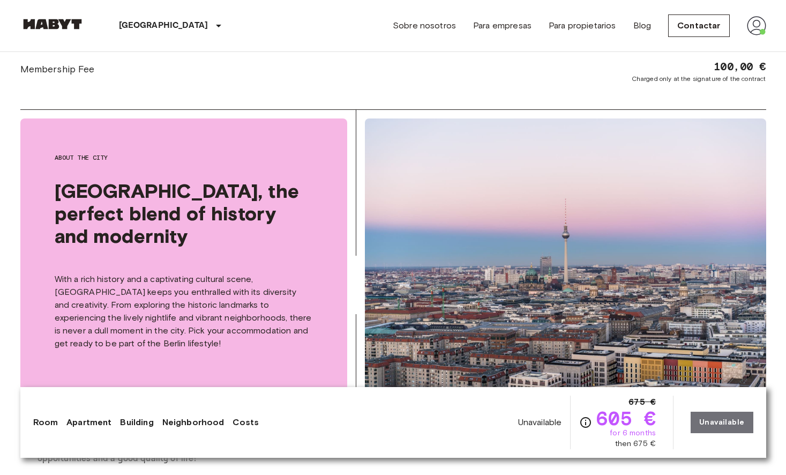
click at [79, 424] on link "Apartment" at bounding box center [88, 422] width 45 height 13
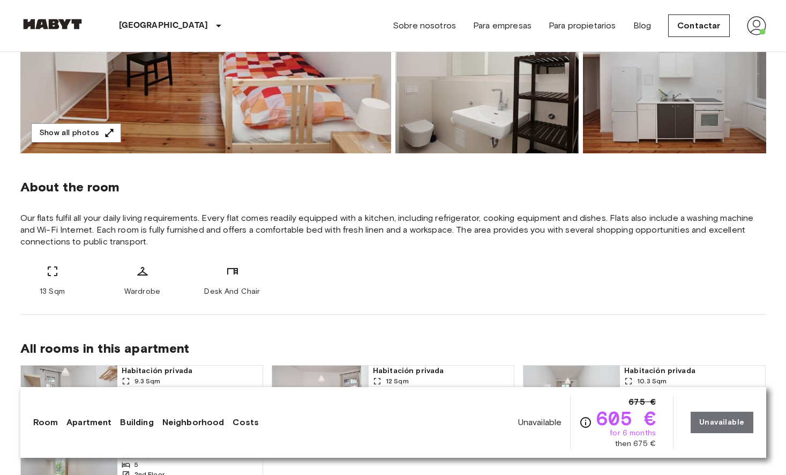
scroll to position [0, 0]
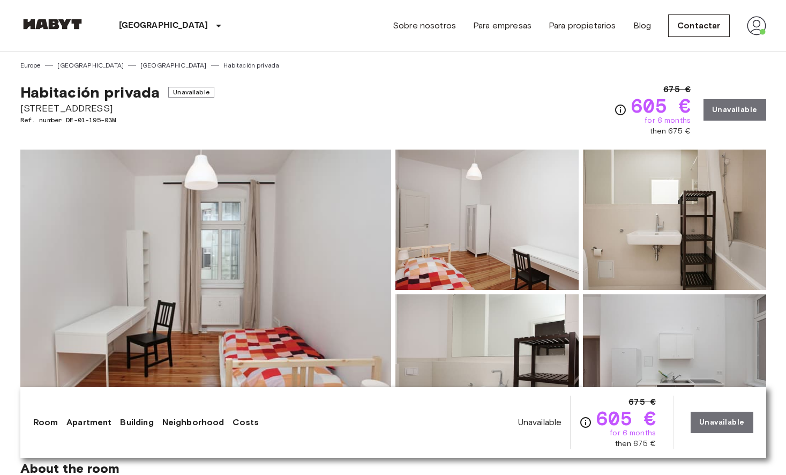
click at [50, 422] on link "Room" at bounding box center [45, 422] width 25 height 13
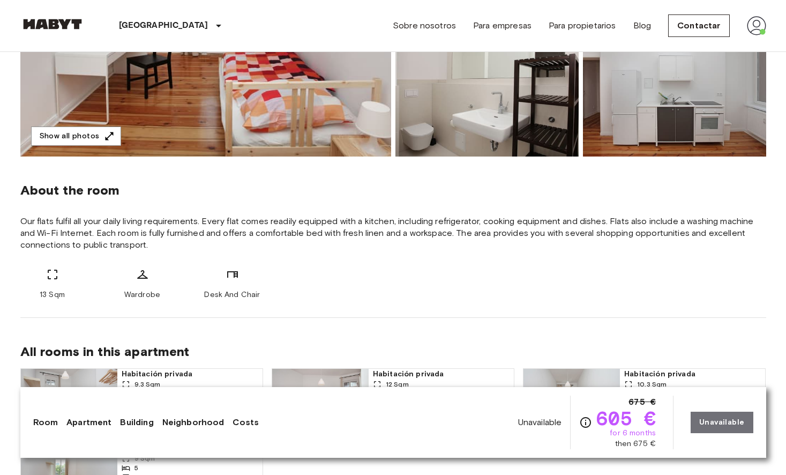
scroll to position [383, 0]
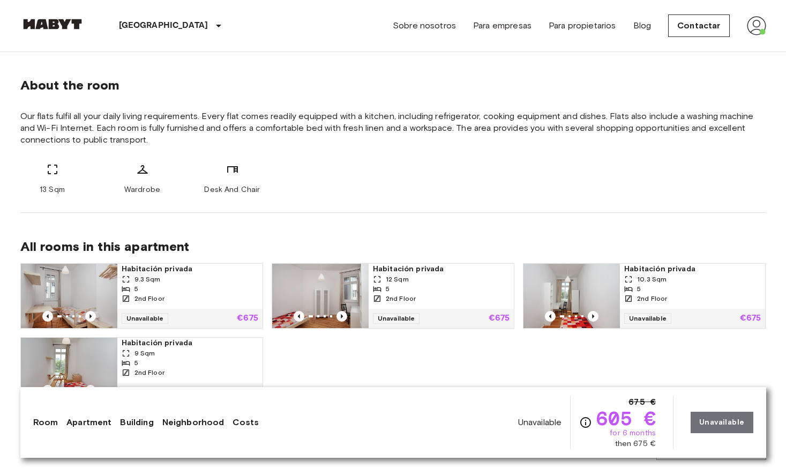
click at [126, 427] on link "Building" at bounding box center [136, 422] width 33 height 13
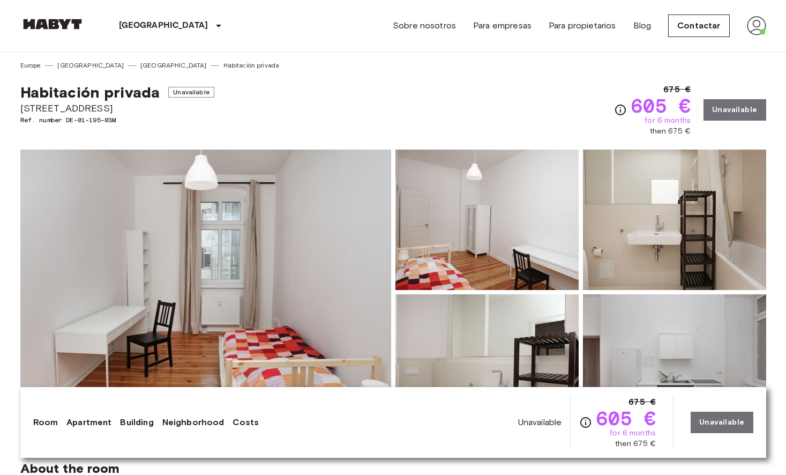
scroll to position [0, 0]
click at [421, 25] on link "Sobre nosotros" at bounding box center [424, 25] width 63 height 13
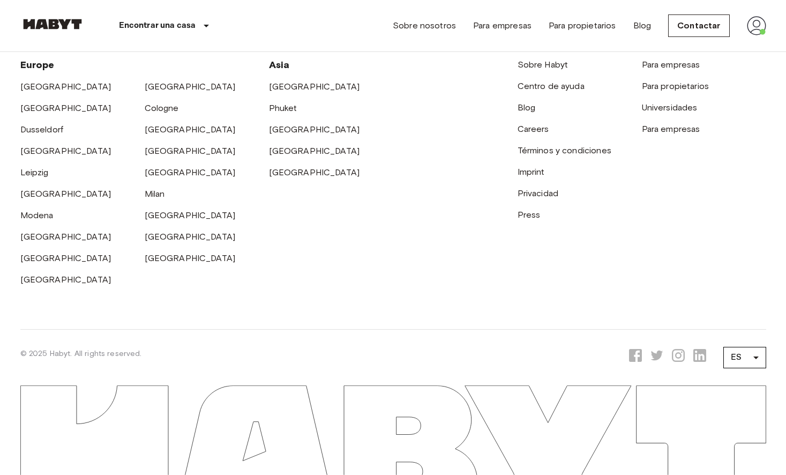
scroll to position [3415, 0]
click at [149, 92] on link "[GEOGRAPHIC_DATA]" at bounding box center [190, 86] width 91 height 10
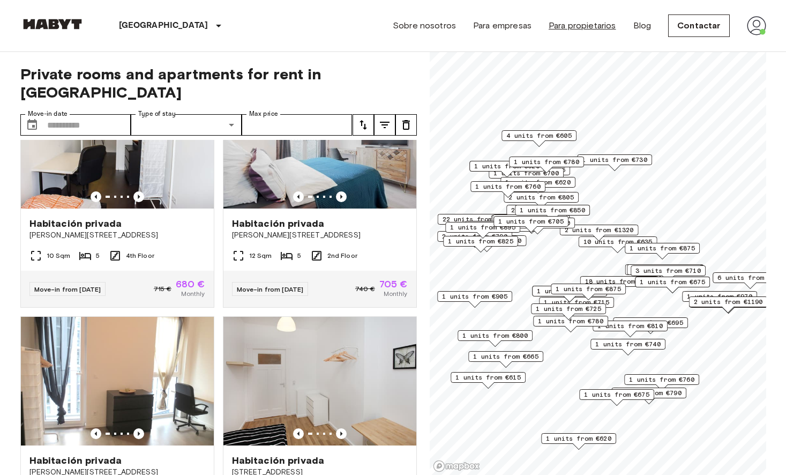
click at [580, 28] on link "Para propietarios" at bounding box center [583, 25] width 68 height 13
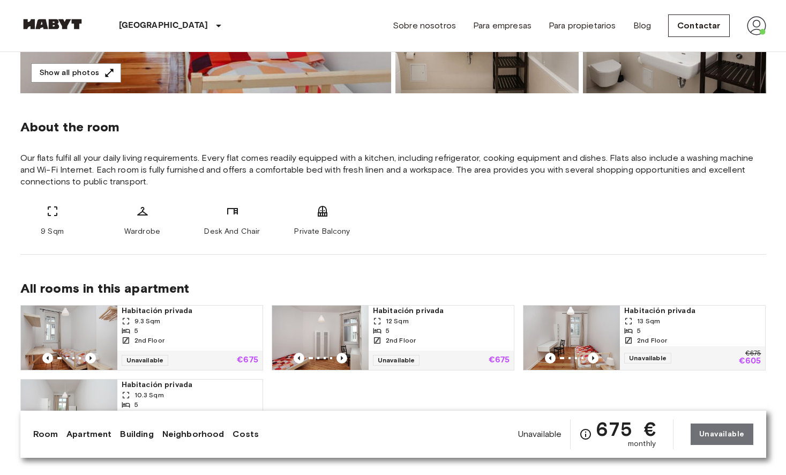
scroll to position [324, 0]
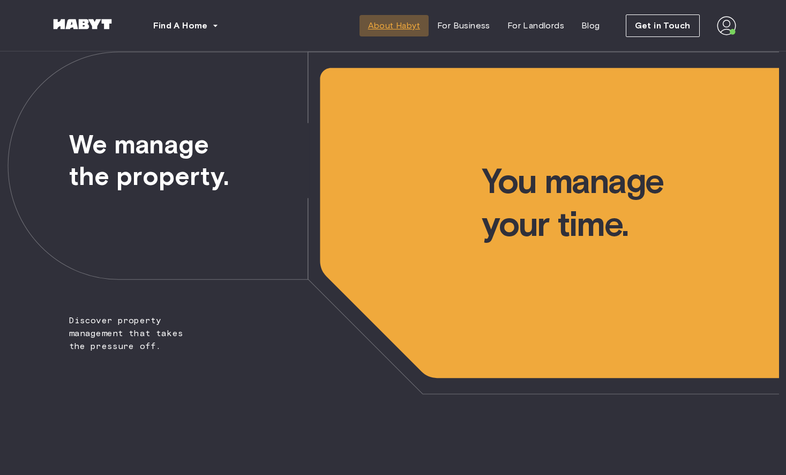
click at [391, 21] on span "About Habyt" at bounding box center [394, 25] width 52 height 13
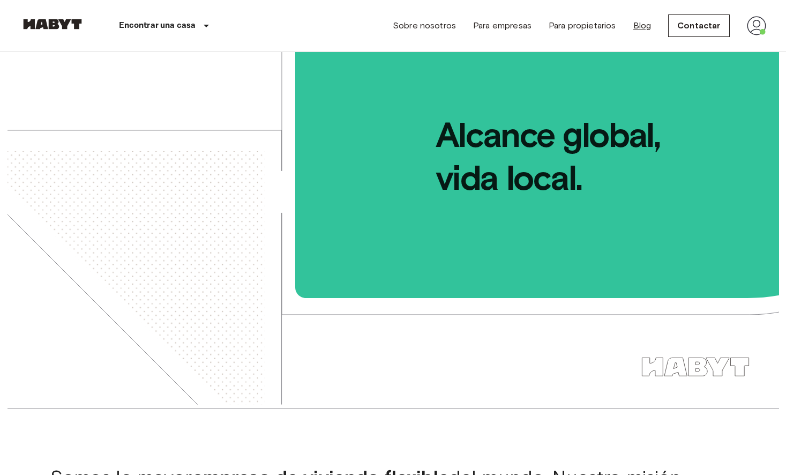
click at [638, 23] on link "Blog" at bounding box center [642, 25] width 18 height 13
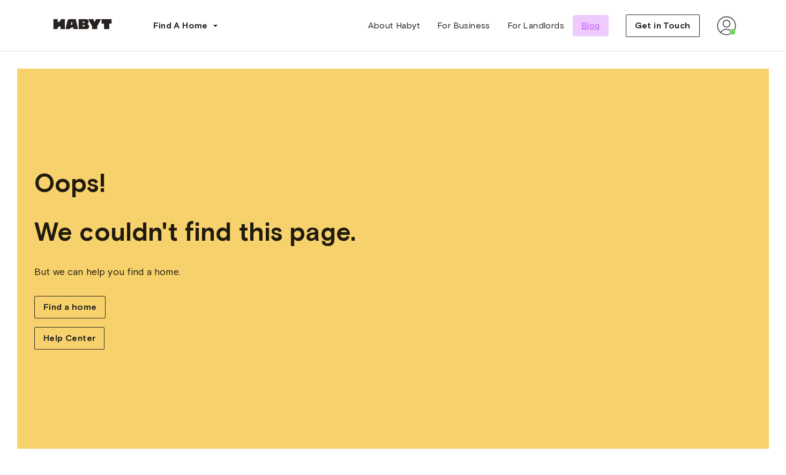
click at [589, 26] on span "Blog" at bounding box center [590, 25] width 19 height 13
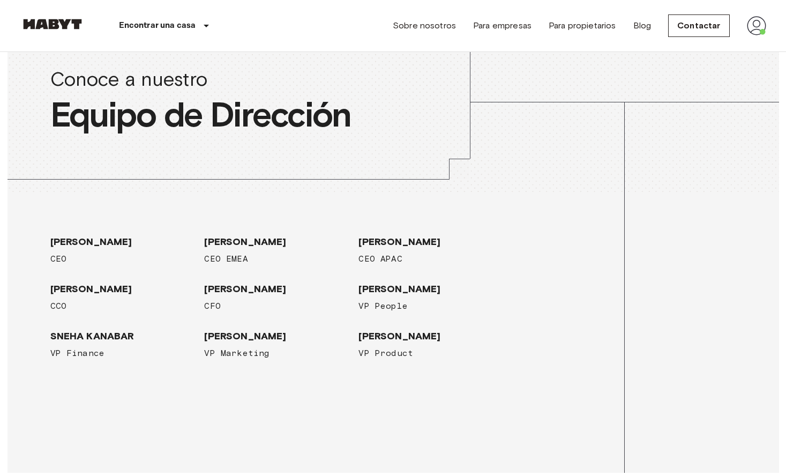
scroll to position [1582, 0]
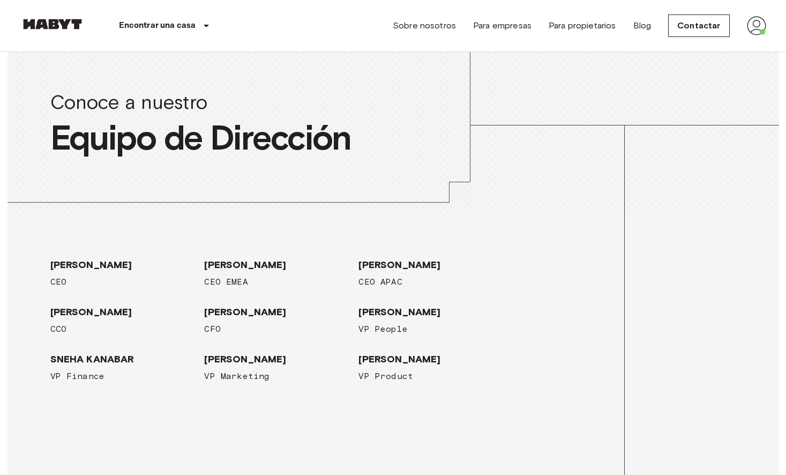
click at [258, 355] on span "JOAO JANES" at bounding box center [277, 359] width 146 height 13
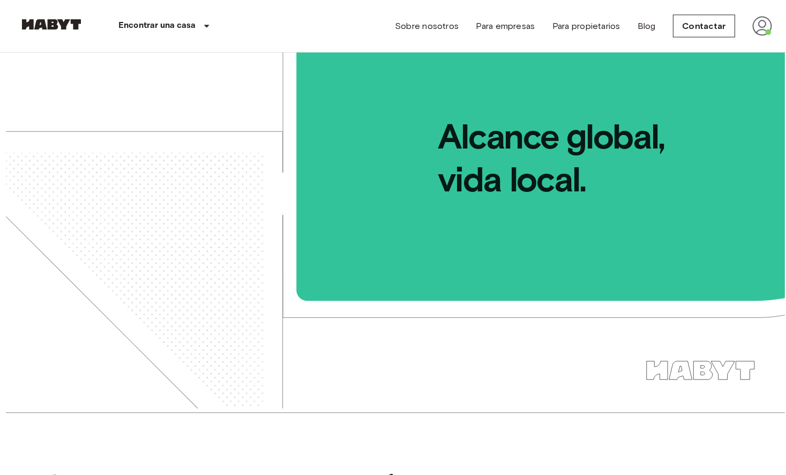
scroll to position [0, 0]
